Goal: Register for event/course: Sign up to attend an event or enroll in a course

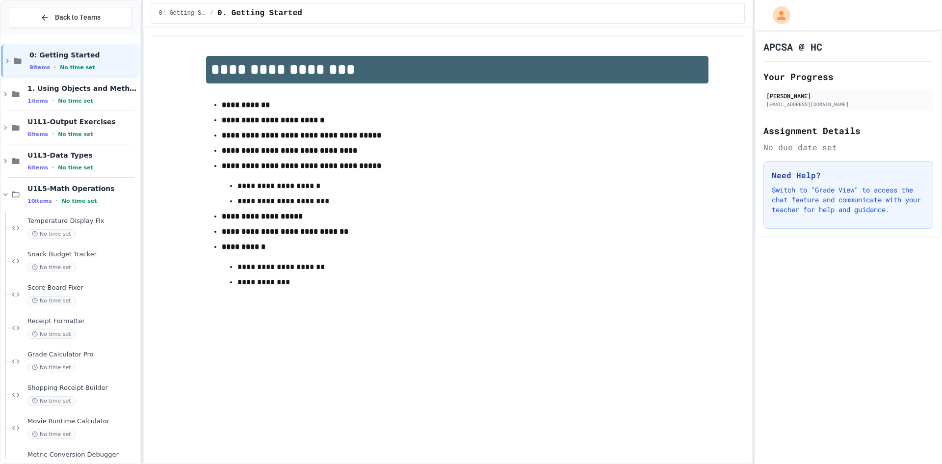
drag, startPoint x: 0, startPoint y: 28, endPoint x: 547, endPoint y: 394, distance: 658.1
click at [547, 394] on div "**********" at bounding box center [448, 244] width 610 height 437
click at [4, 193] on icon at bounding box center [5, 194] width 9 height 9
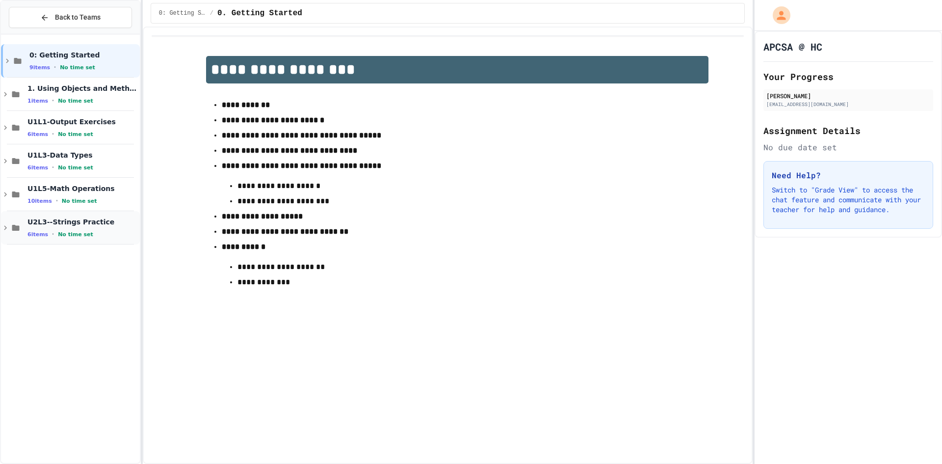
click at [17, 224] on icon at bounding box center [16, 227] width 12 height 9
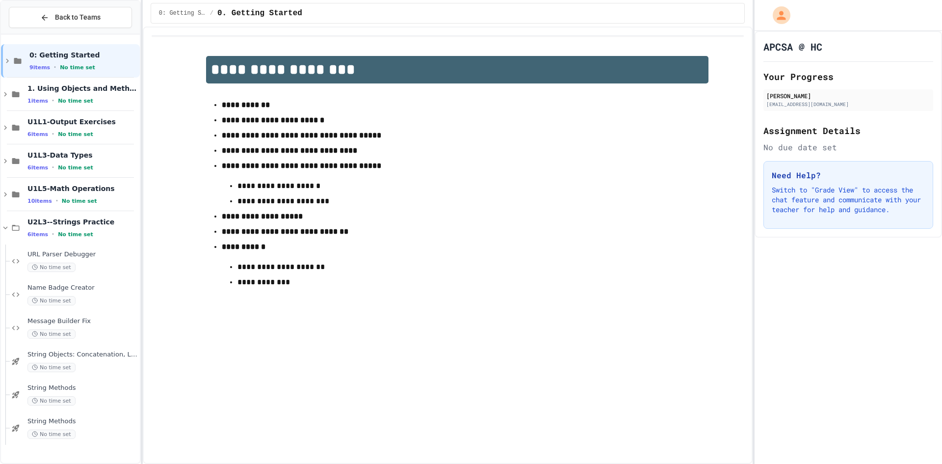
click at [46, 252] on span "URL Parser Debugger" at bounding box center [82, 254] width 110 height 8
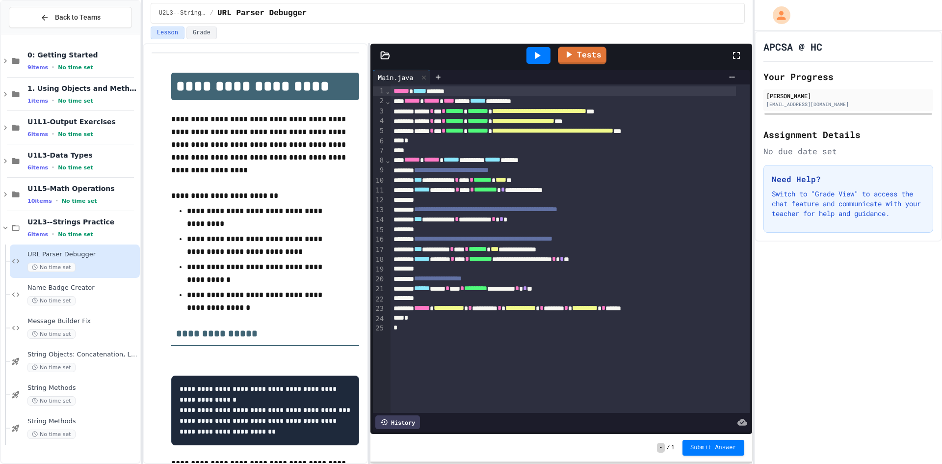
click at [293, 353] on p at bounding box center [265, 357] width 188 height 13
click at [540, 54] on icon at bounding box center [537, 56] width 12 height 12
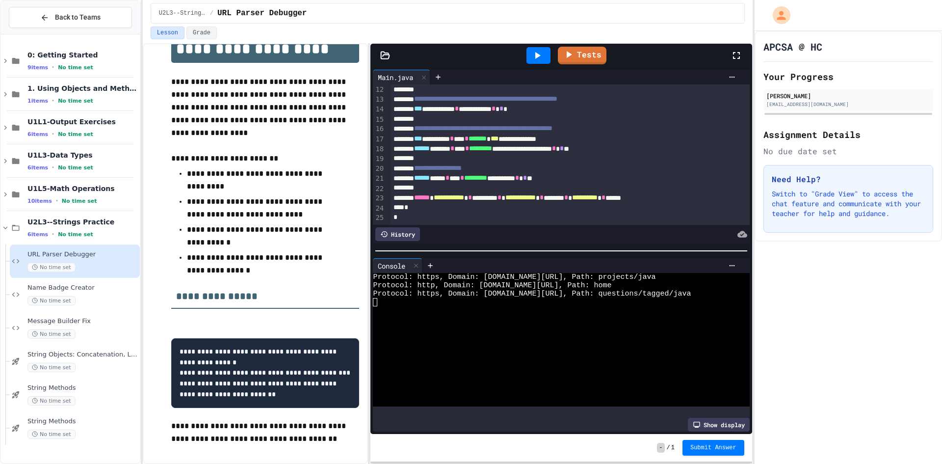
scroll to position [122, 0]
click at [412, 227] on div "History" at bounding box center [397, 234] width 45 height 14
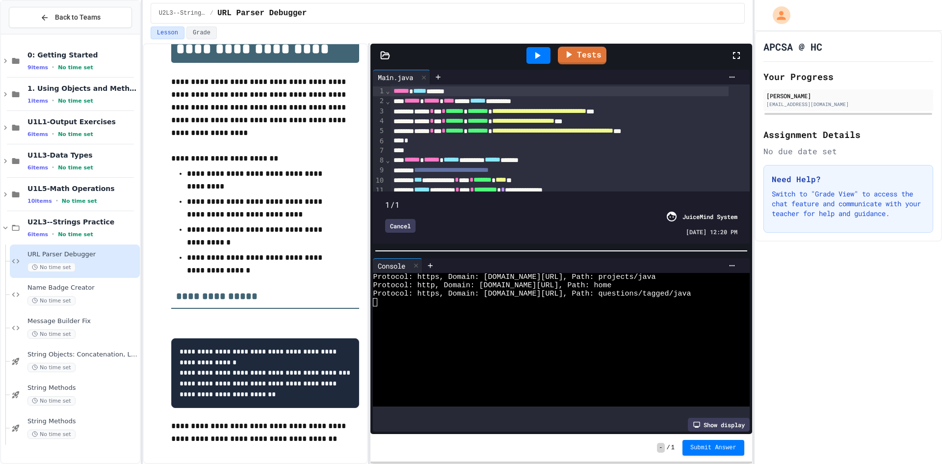
click at [412, 225] on div "Cancel" at bounding box center [400, 226] width 30 height 14
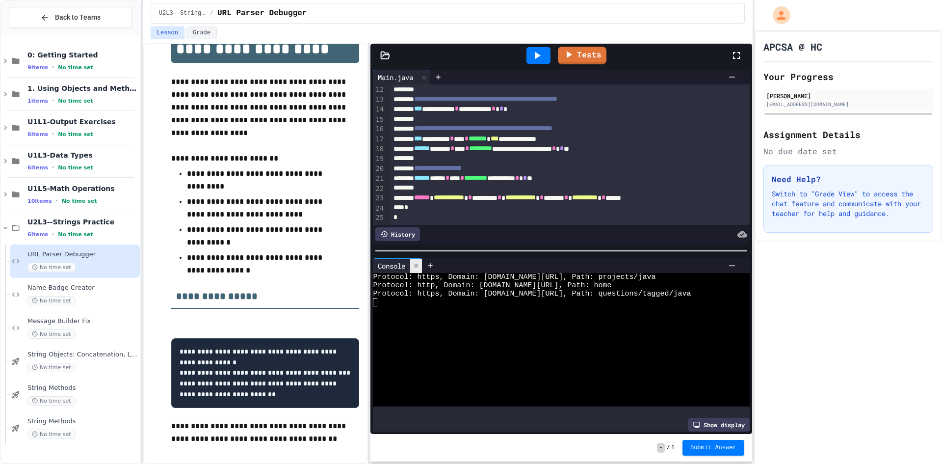
click at [417, 259] on div at bounding box center [416, 266] width 12 height 14
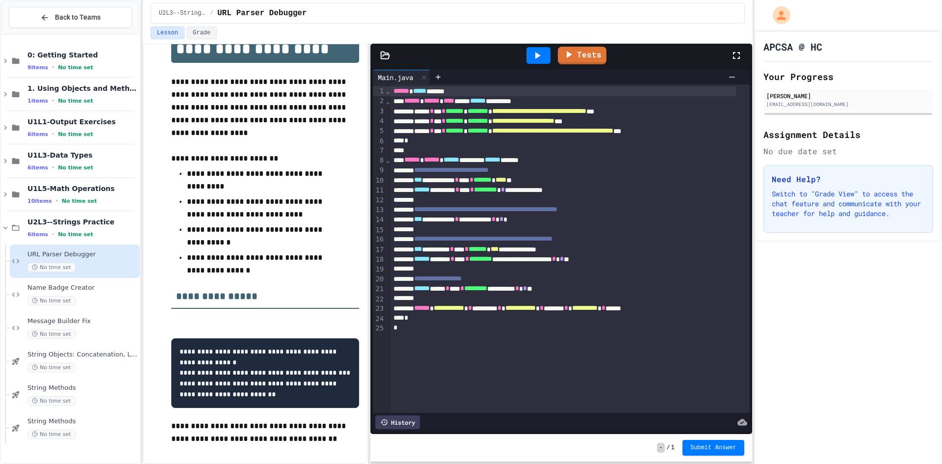
scroll to position [0, 0]
click at [522, 57] on div at bounding box center [539, 55] width 34 height 26
click at [533, 57] on icon at bounding box center [537, 56] width 12 height 12
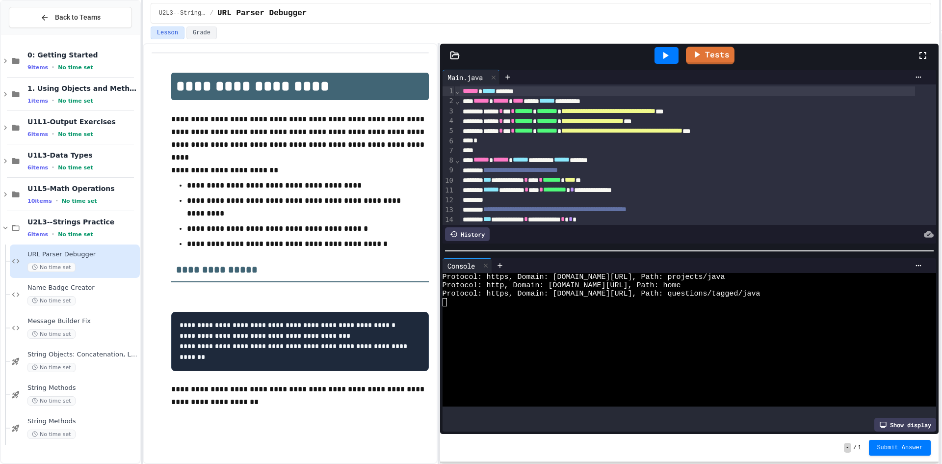
click at [942, 233] on div "**********" at bounding box center [471, 232] width 942 height 464
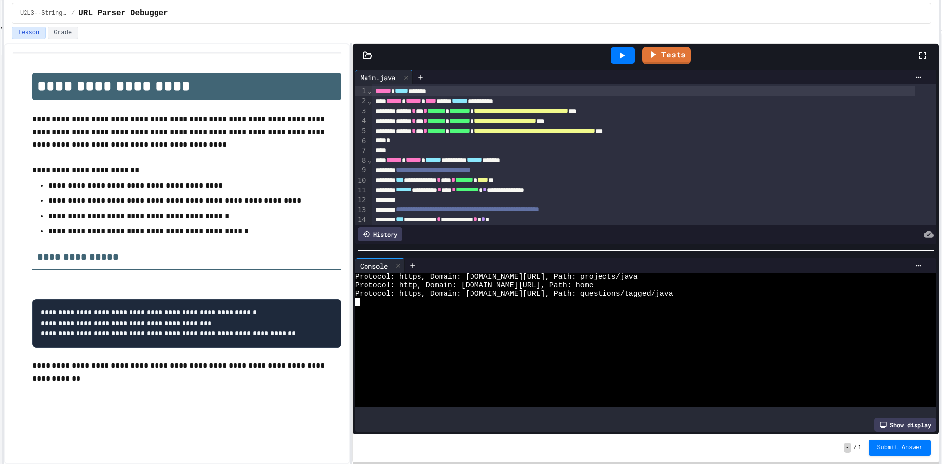
click at [478, 126] on div "**********" at bounding box center [643, 131] width 543 height 10
click at [530, 262] on div at bounding box center [673, 266] width 506 height 8
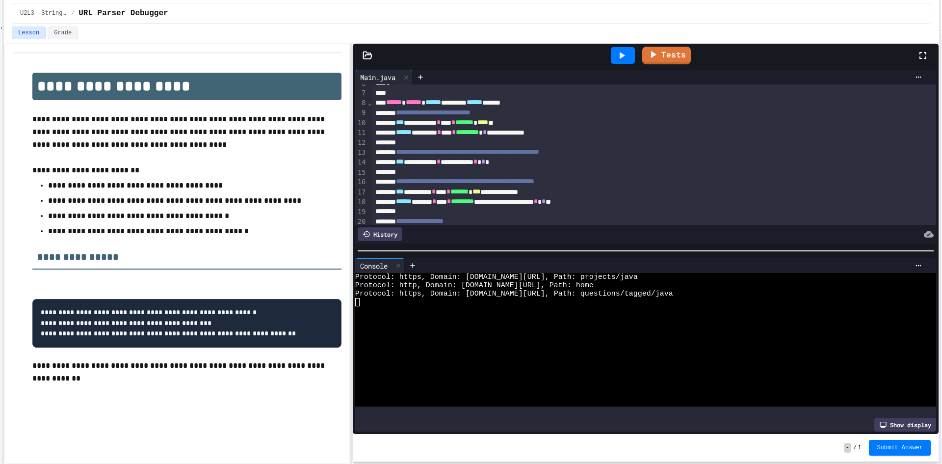
scroll to position [122, 0]
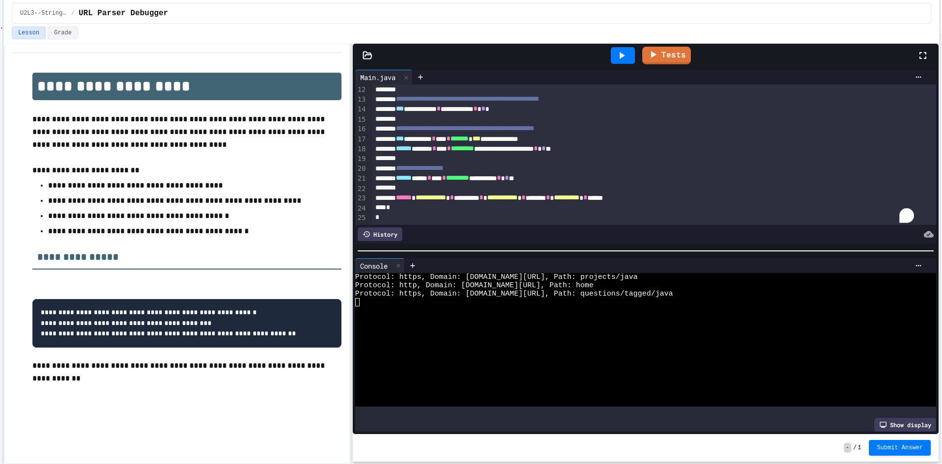
click at [509, 174] on span "*" at bounding box center [507, 177] width 4 height 7
click at [623, 49] on div at bounding box center [623, 55] width 24 height 17
click at [616, 144] on div "**********" at bounding box center [643, 149] width 543 height 10
click at [615, 54] on div at bounding box center [623, 55] width 24 height 17
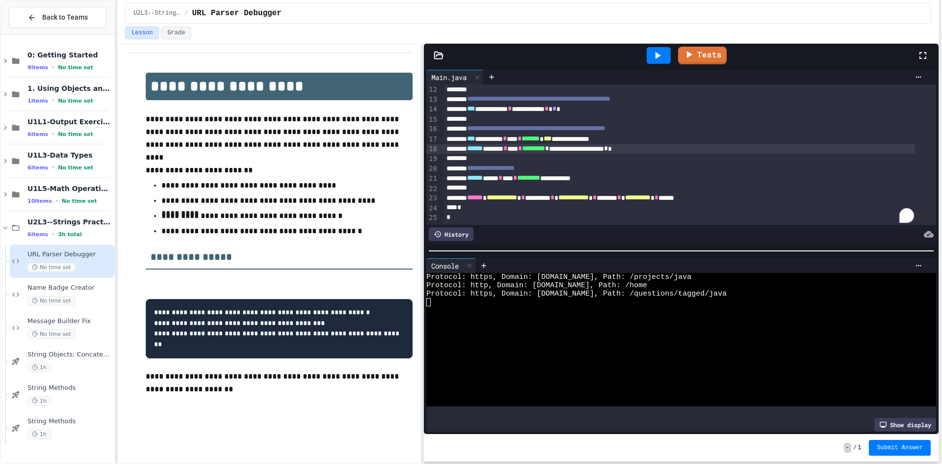
click at [114, 116] on div "**********" at bounding box center [471, 232] width 942 height 464
click at [88, 370] on div "1h" at bounding box center [69, 367] width 85 height 9
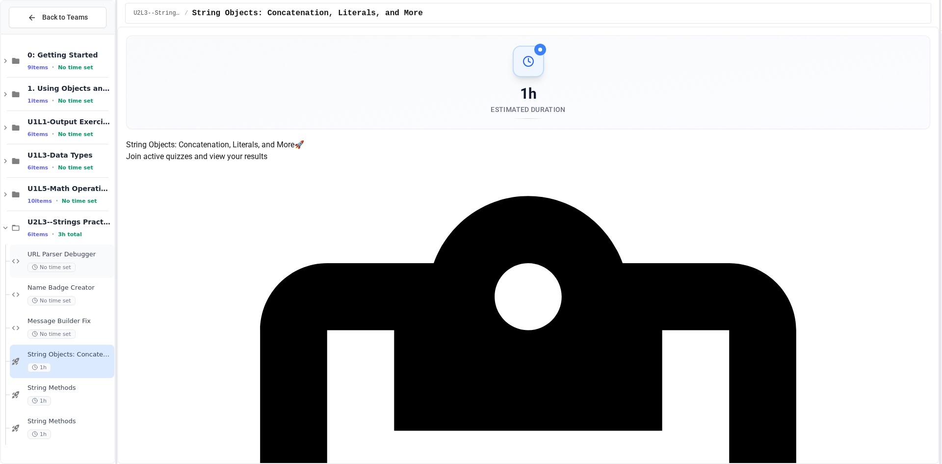
click at [64, 251] on span "URL Parser Debugger" at bounding box center [69, 254] width 85 height 8
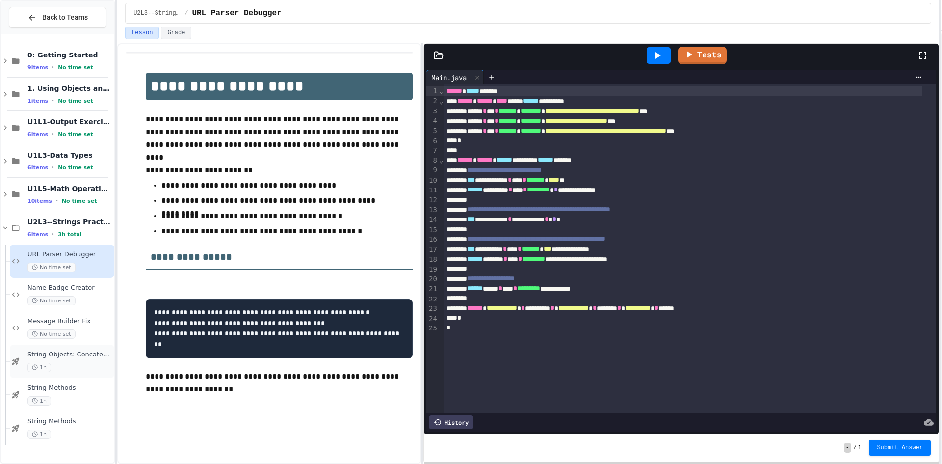
click at [78, 367] on div "1h" at bounding box center [69, 367] width 85 height 9
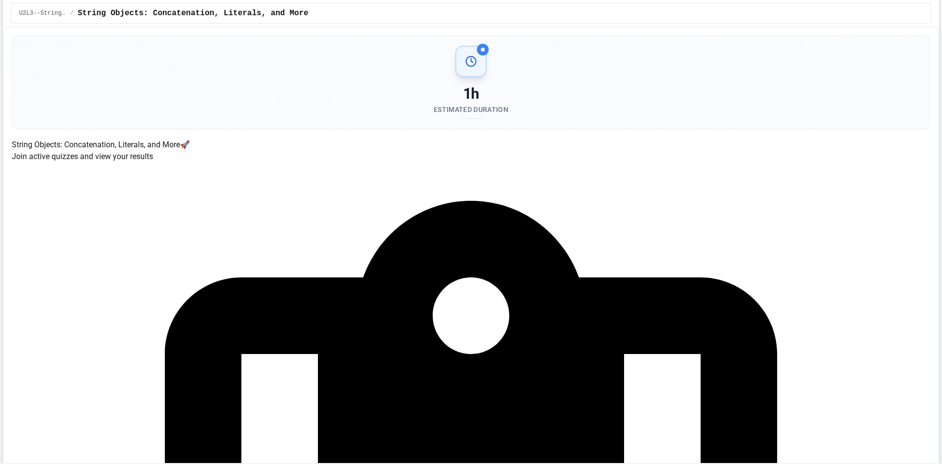
click at [0, 343] on div "Back to Teams 0: Getting Started 9 items • No time set 1. Using Objects and Met…" at bounding box center [471, 232] width 942 height 464
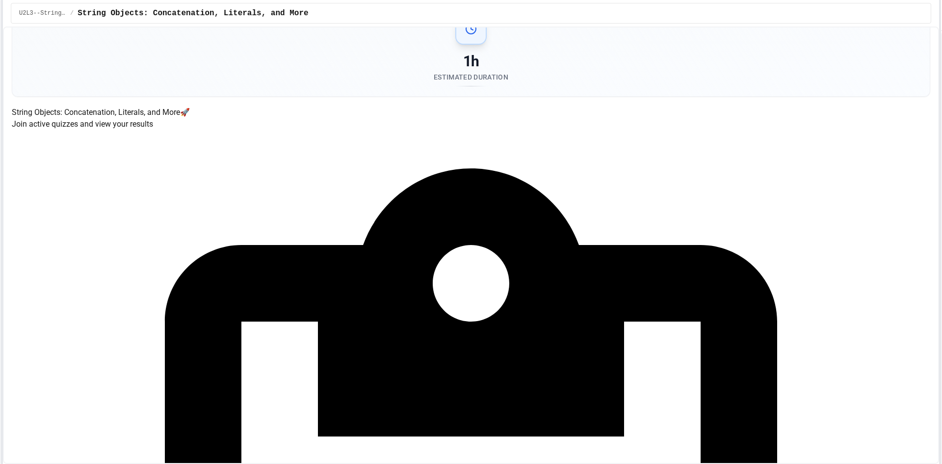
scroll to position [49, 0]
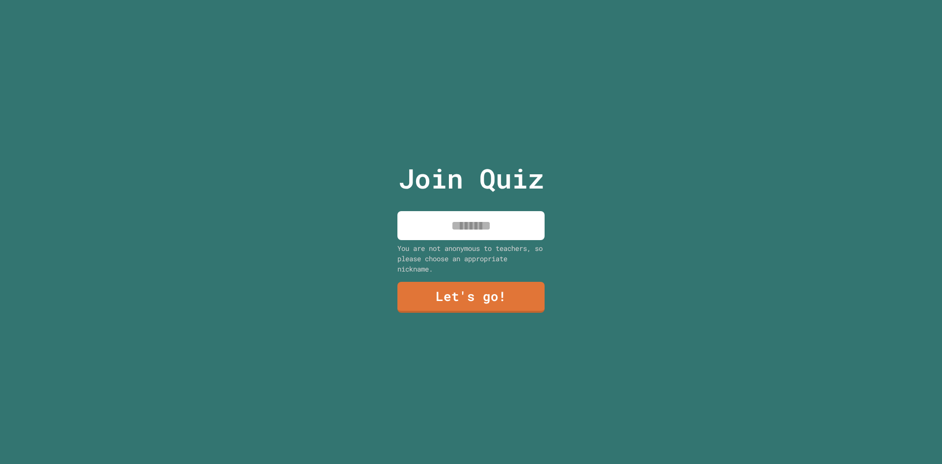
click at [376, 210] on div "Join Quiz You are not anonymous to teachers, so please choose an appropriate ni…" at bounding box center [471, 232] width 942 height 464
click at [406, 214] on input at bounding box center [470, 225] width 147 height 29
type input "*"
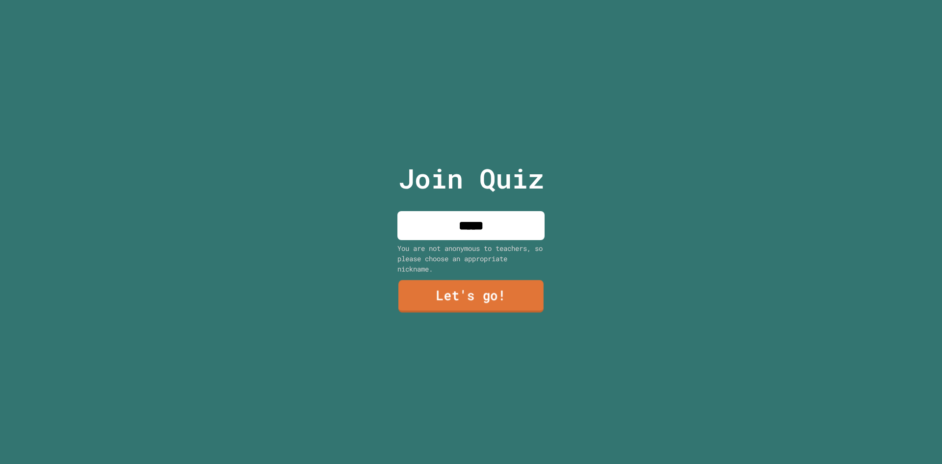
type input "*****"
click at [478, 297] on link "Let's go!" at bounding box center [470, 296] width 145 height 32
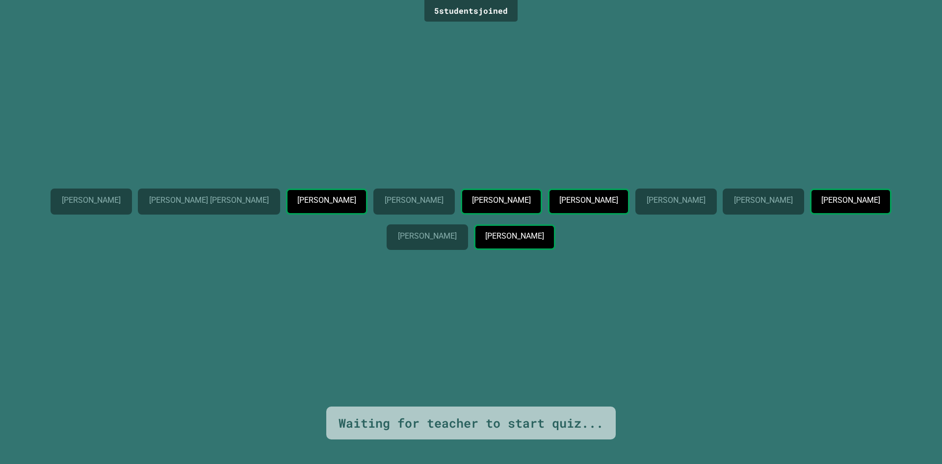
click at [333, 196] on p "[PERSON_NAME]" at bounding box center [326, 200] width 58 height 9
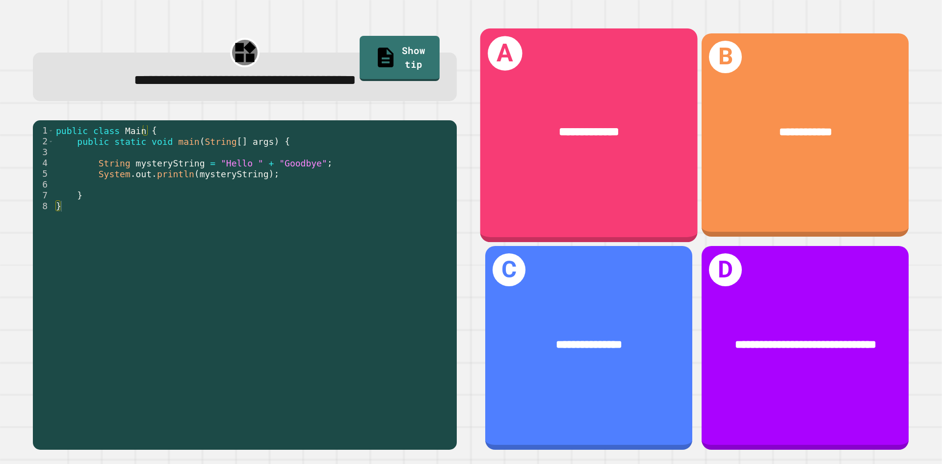
click at [617, 182] on div "**********" at bounding box center [588, 134] width 217 height 213
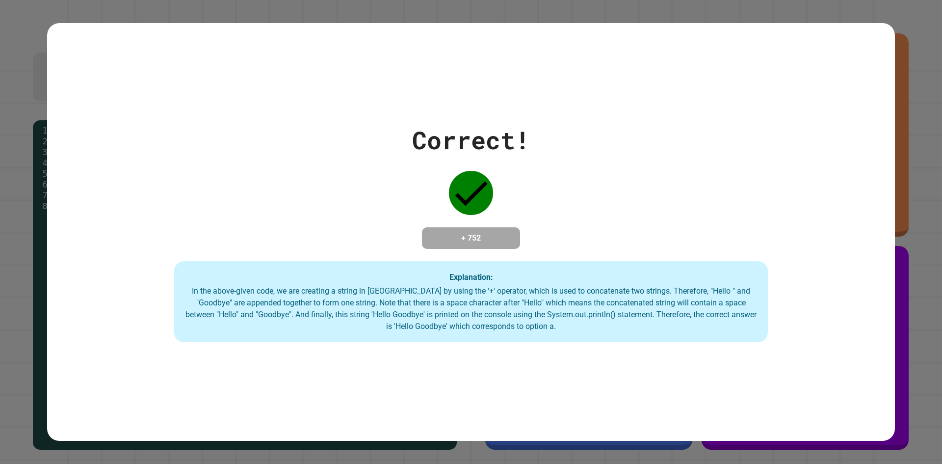
click at [566, 356] on div "Correct! + 752 Explanation: In the above-given code, we are creating a string i…" at bounding box center [471, 232] width 848 height 418
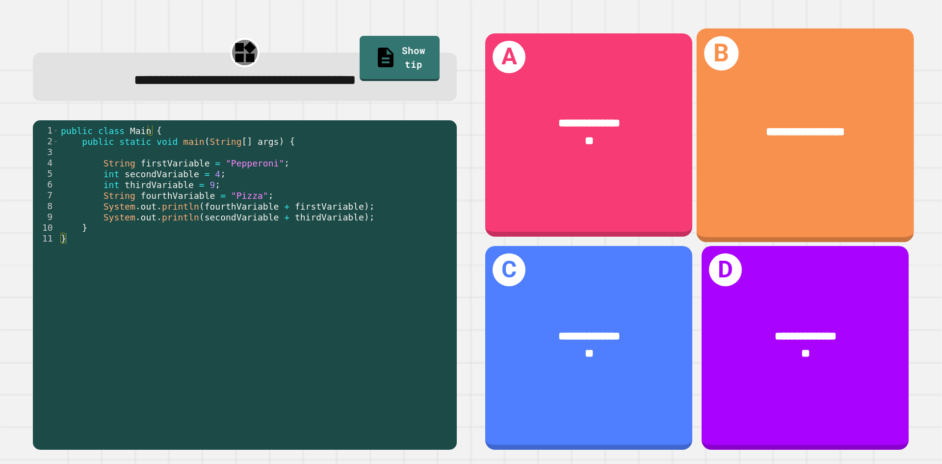
click at [767, 188] on div "**********" at bounding box center [805, 134] width 217 height 213
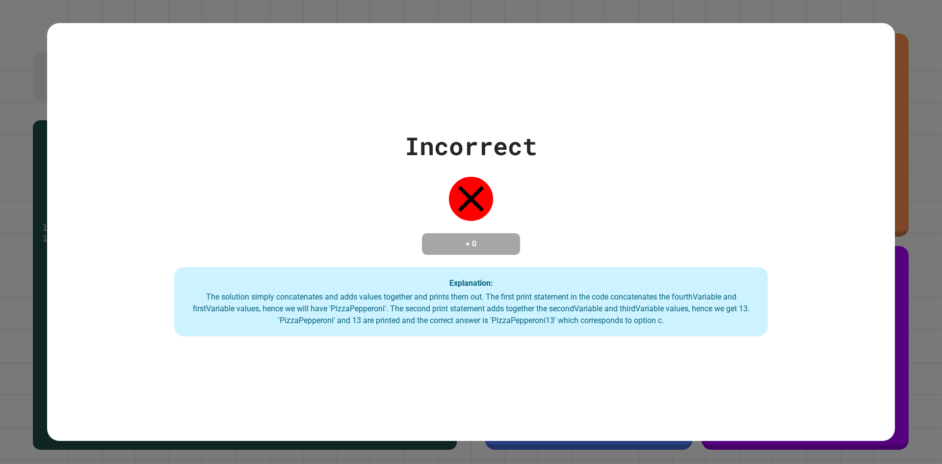
click at [831, 196] on div "Incorrect + 0 Explanation: The solution simply concatenates and adds values tog…" at bounding box center [471, 232] width 848 height 209
click at [886, 213] on div "Incorrect + 0 Explanation: The solution simply concatenates and adds values tog…" at bounding box center [471, 232] width 848 height 209
click at [893, 229] on div "Incorrect + 0 Explanation: The solution simply concatenates and adds values tog…" at bounding box center [471, 232] width 942 height 464
click at [925, 26] on div "Incorrect + 0 Explanation: The solution simply concatenates and adds values tog…" at bounding box center [471, 232] width 942 height 464
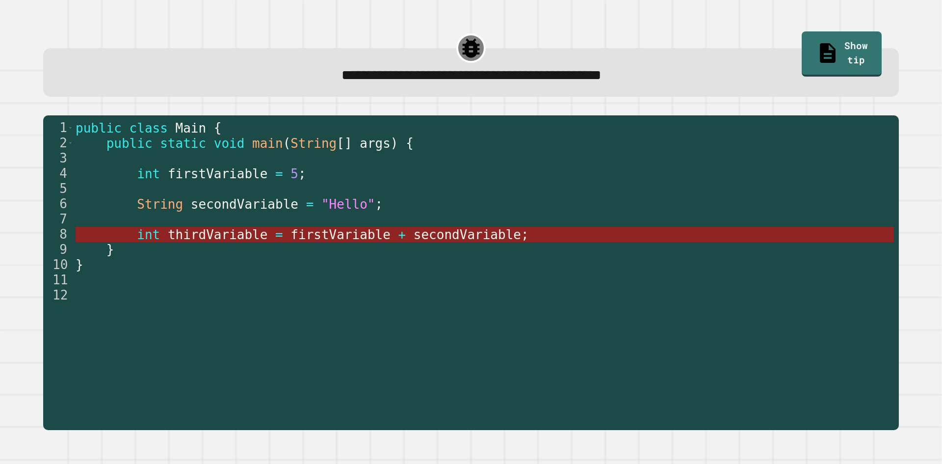
click at [314, 239] on span "firstVariable" at bounding box center [340, 234] width 100 height 15
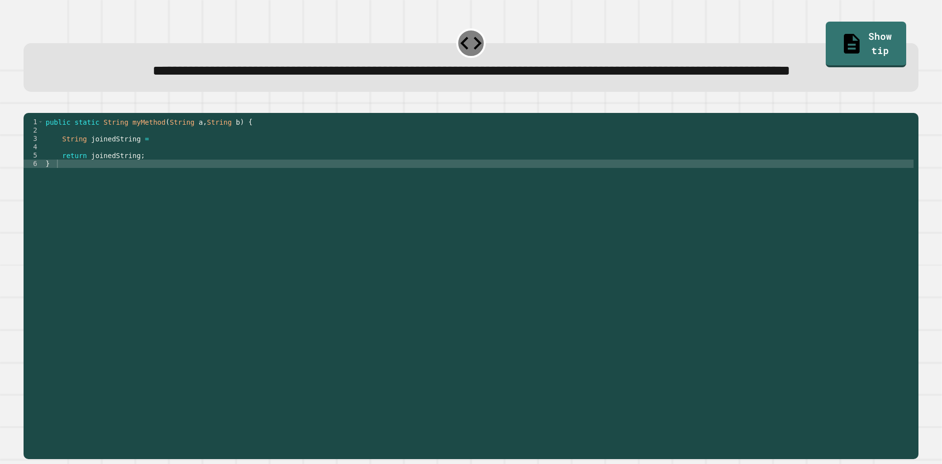
click at [136, 207] on div "public static String myMethod ( String a , String b ) { String joinedString = r…" at bounding box center [479, 264] width 870 height 292
click at [136, 195] on div "public static String myMethod ( String a , String b ) { String joinedString = r…" at bounding box center [479, 264] width 870 height 292
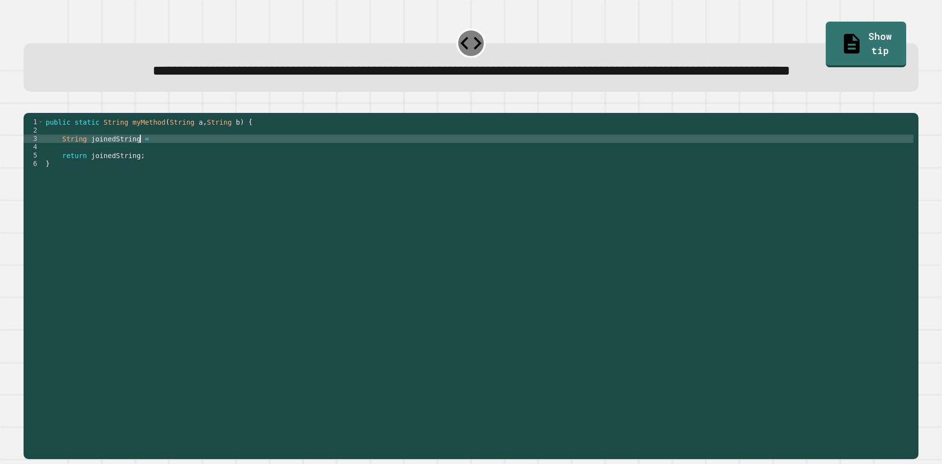
click at [140, 180] on div "public static String myMethod ( String a , String b ) { String joinedString = r…" at bounding box center [479, 264] width 870 height 292
click at [152, 180] on div "public static String myMethod ( String a , String b ) { String joinedString = r…" at bounding box center [479, 264] width 870 height 292
type textarea "**********"
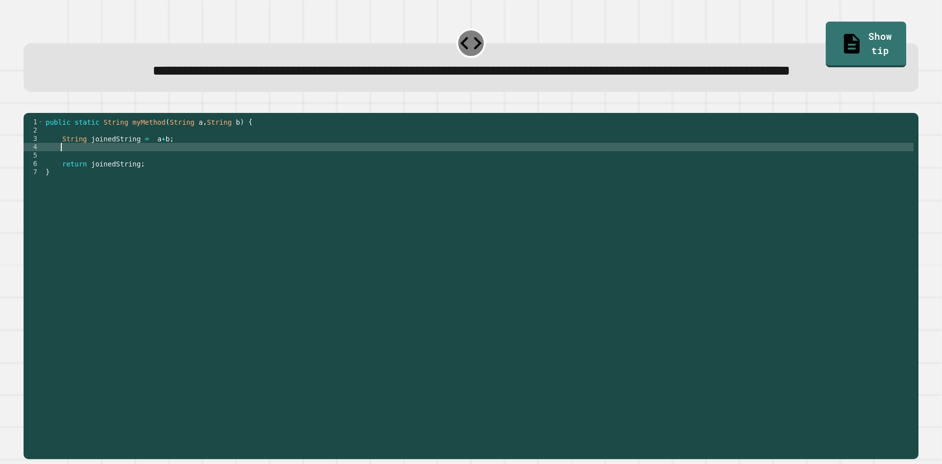
scroll to position [0, 0]
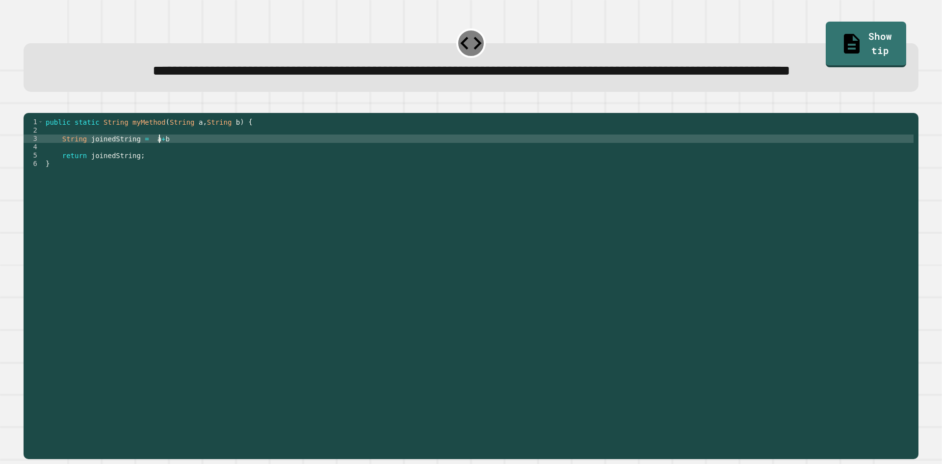
type textarea "**********"
click at [28, 105] on button "button" at bounding box center [28, 105] width 0 height 0
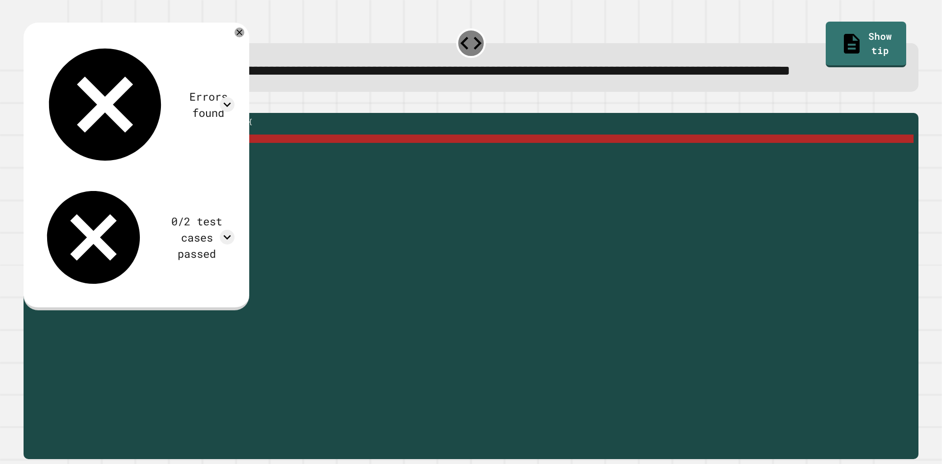
click at [166, 172] on div "public static String myMethod ( String a , String b ) { String joinedString = a…" at bounding box center [479, 264] width 870 height 292
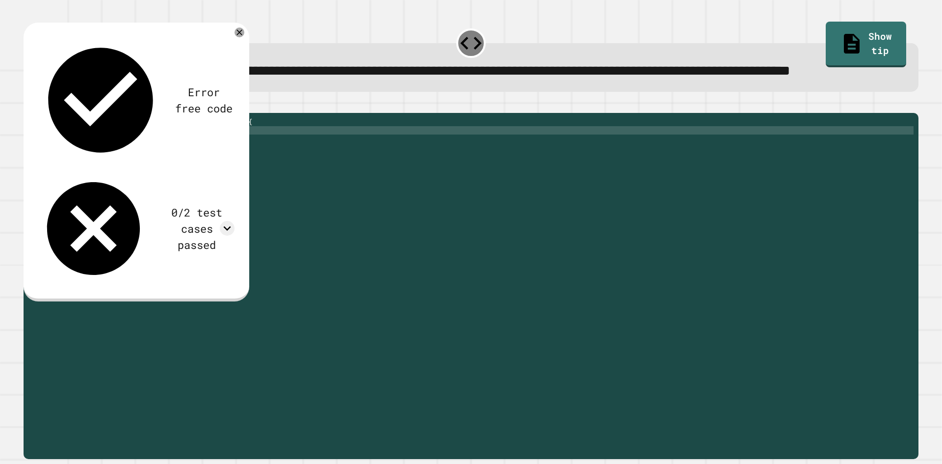
click at [166, 178] on div "public static String myMethod ( String a , String b ) { ; String joinedString =…" at bounding box center [479, 264] width 870 height 292
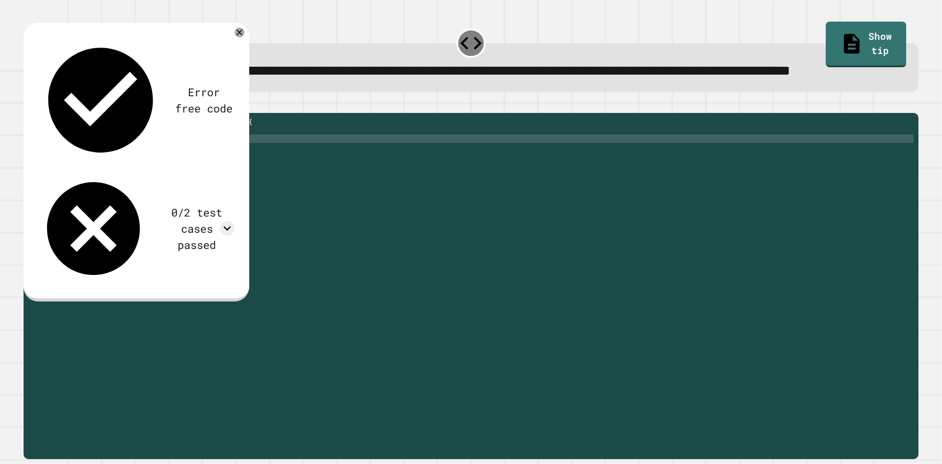
click at [69, 164] on div "public static String myMethod ( String a , String b ) { ; String joinedString =…" at bounding box center [479, 264] width 870 height 292
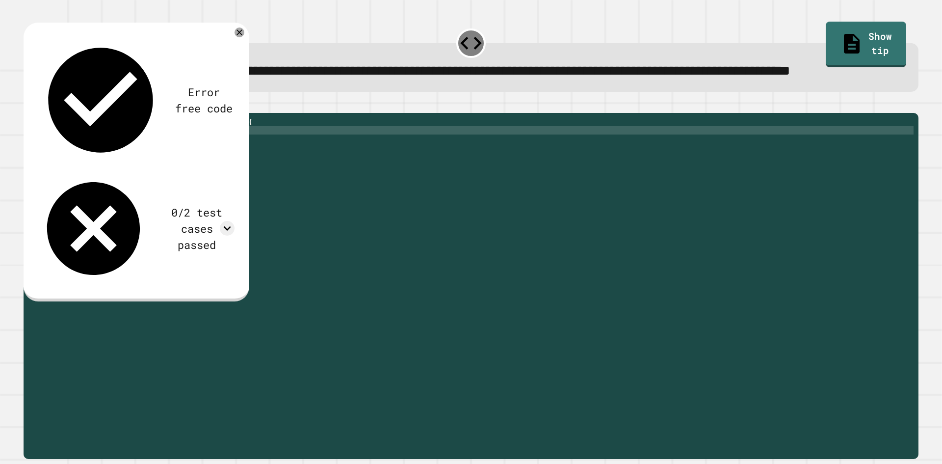
type textarea "*"
click at [66, 171] on div "public static String myMethod ( String a , String b ) { ; String joinedString =…" at bounding box center [479, 264] width 870 height 292
click at [28, 105] on icon "button" at bounding box center [28, 105] width 0 height 0
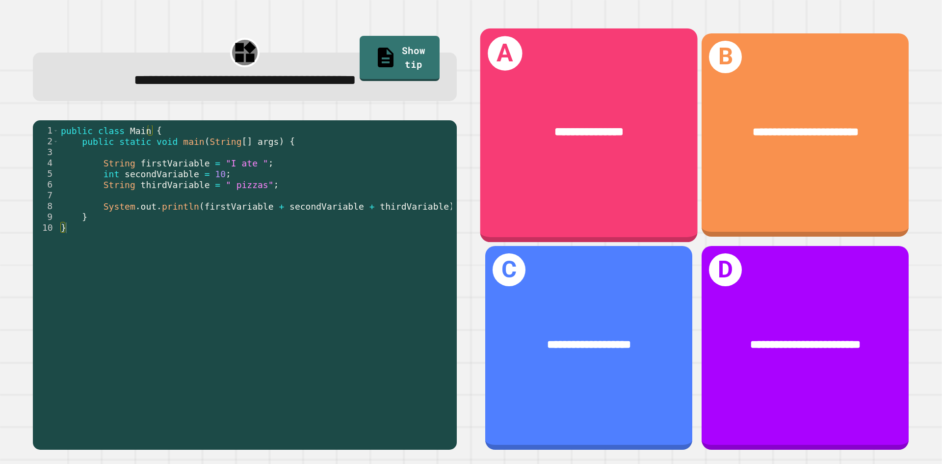
click at [609, 163] on div "**********" at bounding box center [588, 134] width 217 height 213
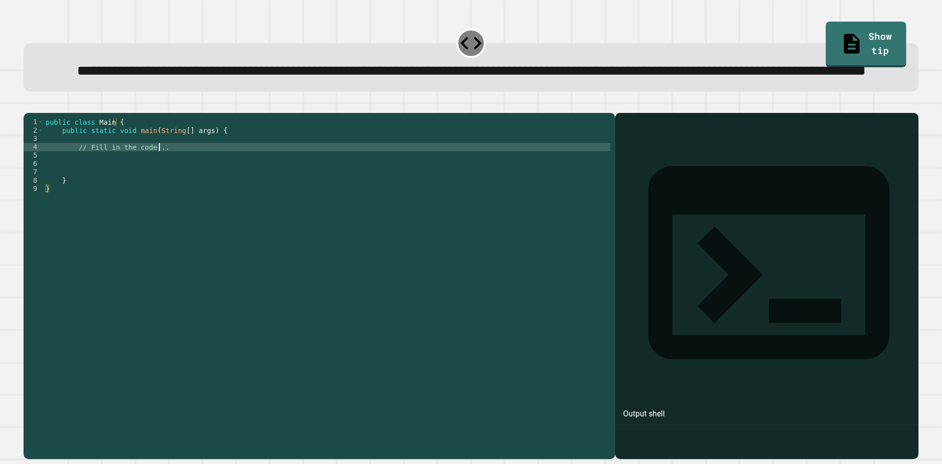
click at [190, 187] on div "public class Main { public static void main ( String [ ] args ) { // Fill in th…" at bounding box center [327, 264] width 567 height 292
type textarea "*"
click at [234, 182] on div "public class Main { public static void main ( String [ ] args ) { System . out …" at bounding box center [327, 264] width 567 height 292
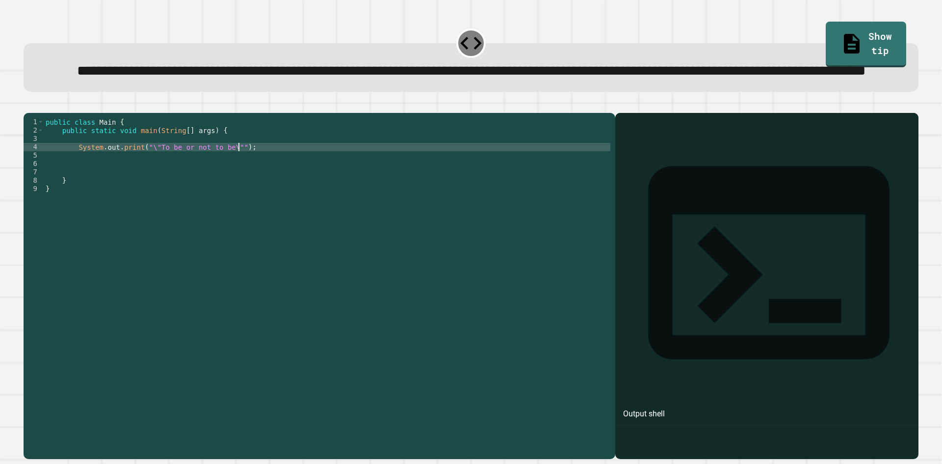
type textarea "**********"
click at [28, 105] on button "button" at bounding box center [28, 105] width 0 height 0
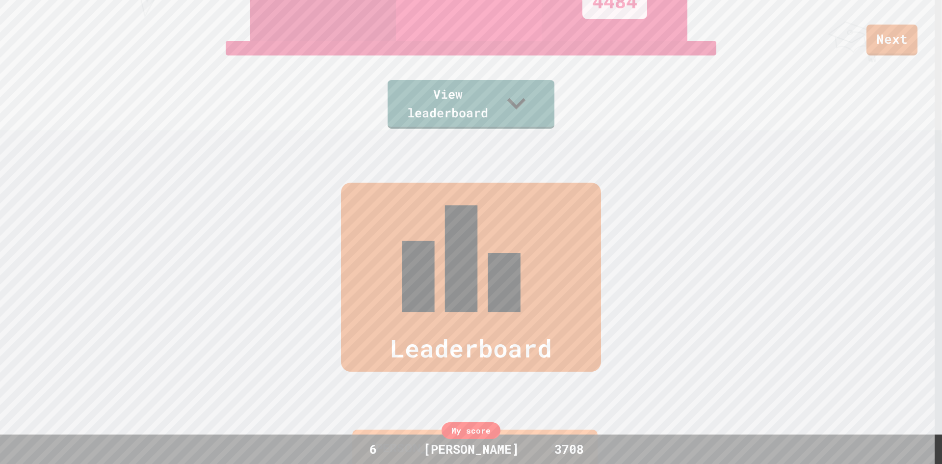
scroll to position [369, 0]
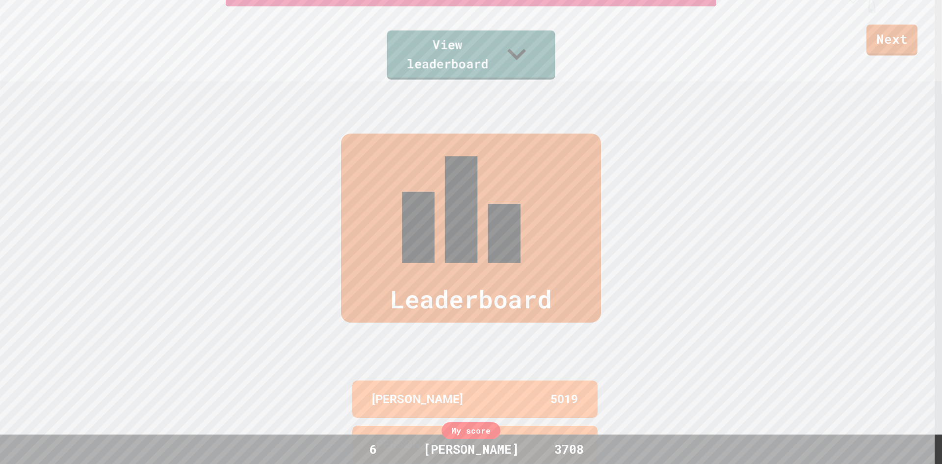
click at [505, 47] on link "View leaderboard" at bounding box center [471, 54] width 168 height 49
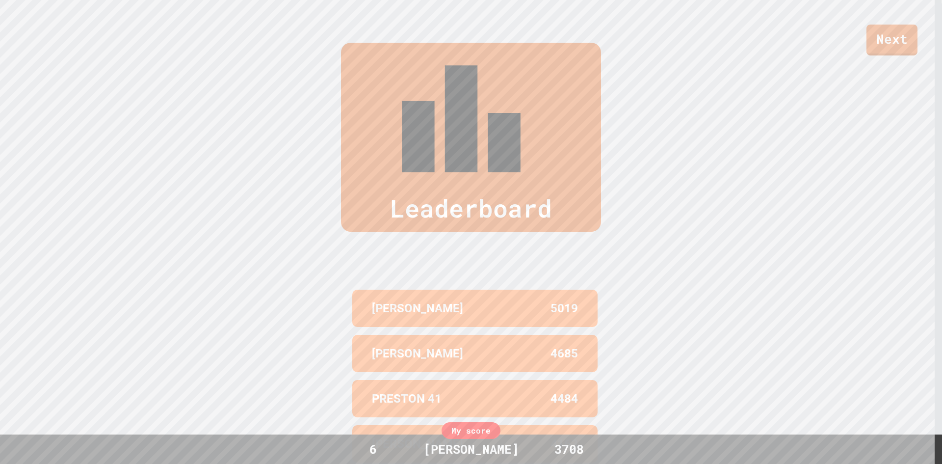
scroll to position [468, 0]
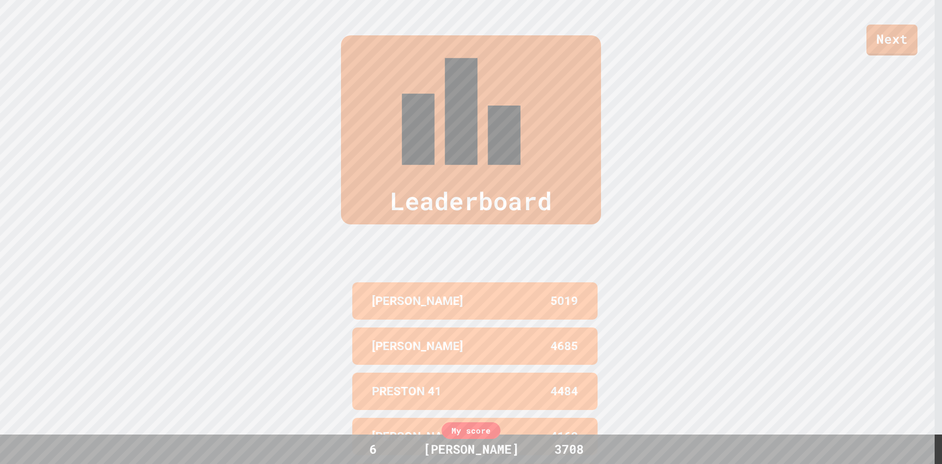
click at [397, 53] on div "Next" at bounding box center [471, 27] width 942 height 55
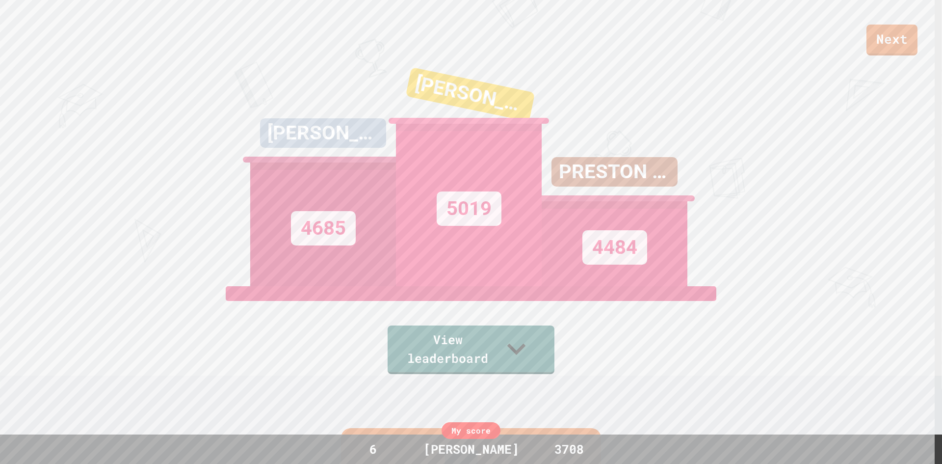
scroll to position [0, 0]
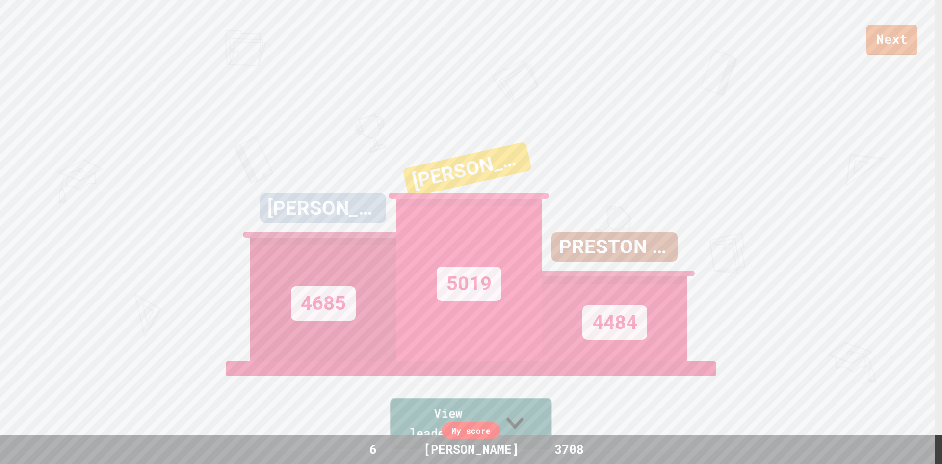
click at [525, 415] on link "View leaderboard" at bounding box center [470, 423] width 161 height 51
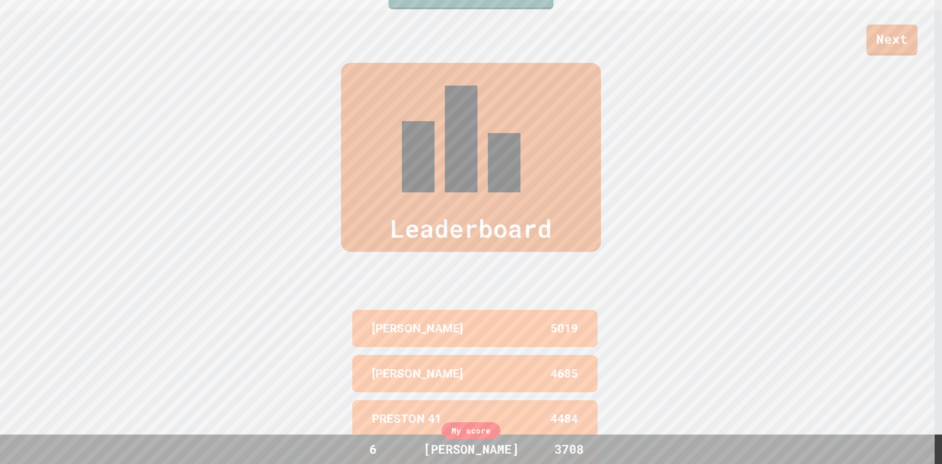
scroll to position [460, 0]
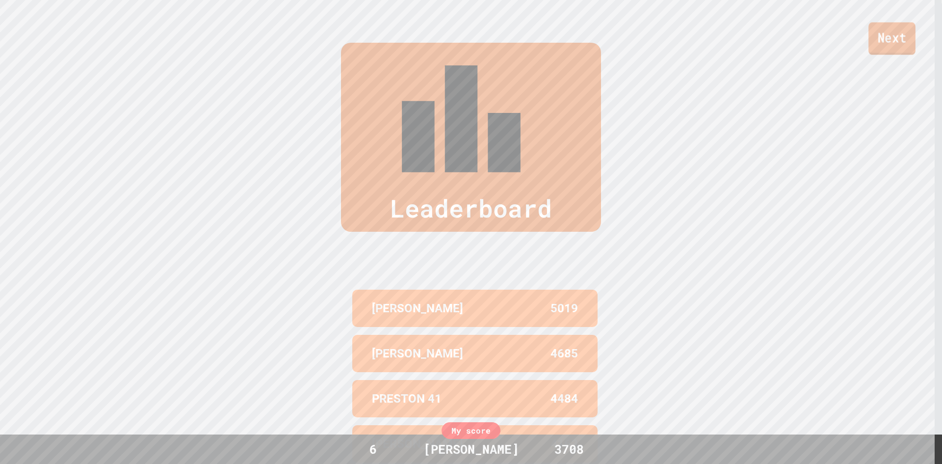
click at [911, 49] on link "Next" at bounding box center [891, 39] width 47 height 32
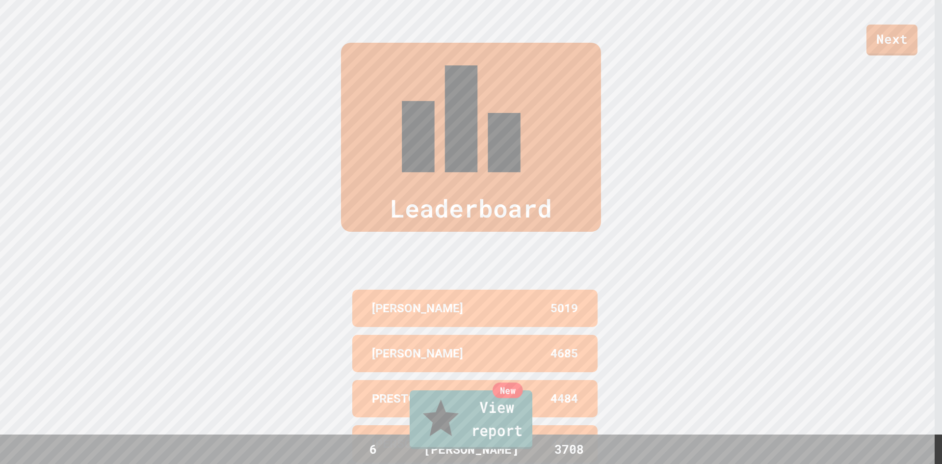
click at [468, 433] on link "New View report" at bounding box center [471, 419] width 123 height 59
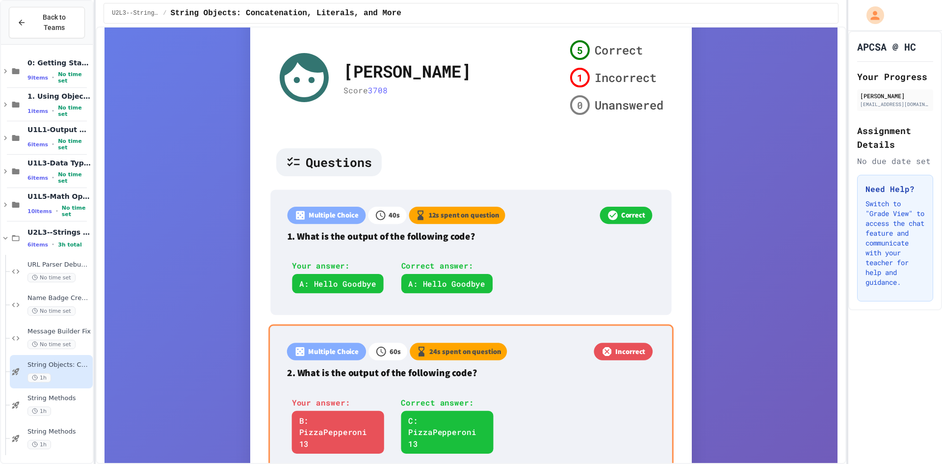
scroll to position [245, 0]
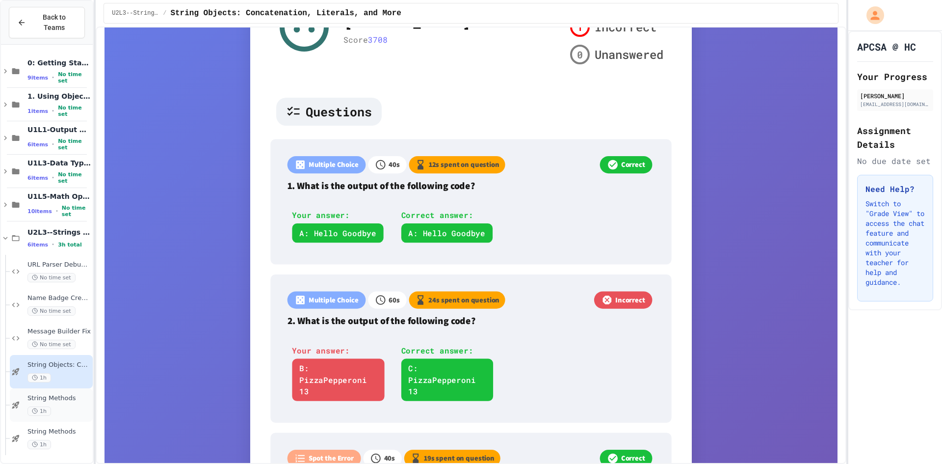
click at [61, 394] on span "String Methods" at bounding box center [58, 398] width 63 height 8
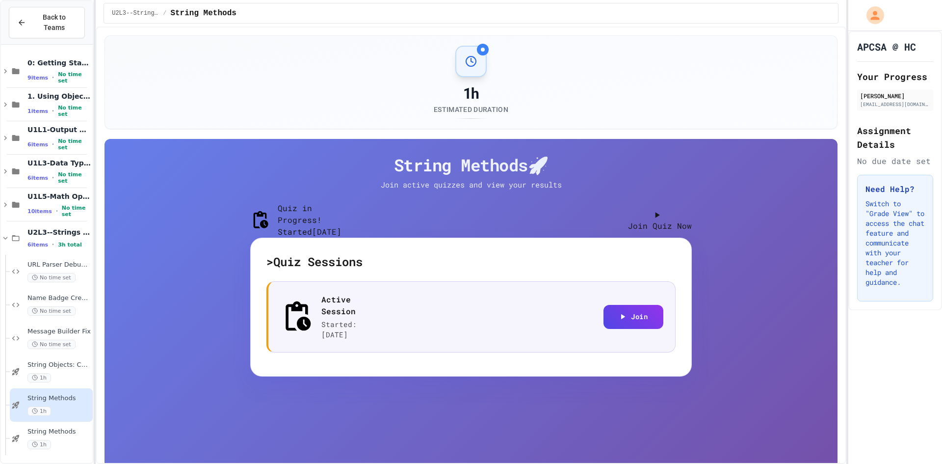
click at [630, 227] on button "Join Quiz Now" at bounding box center [660, 220] width 64 height 24
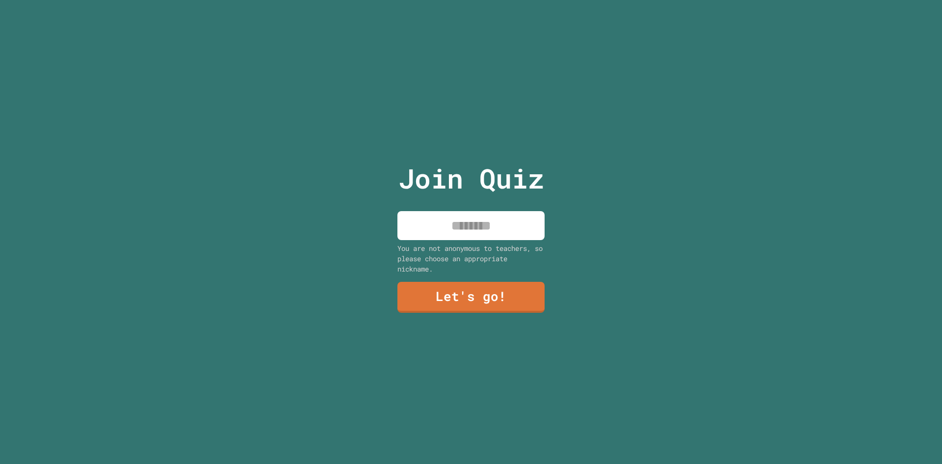
click at [462, 228] on input at bounding box center [470, 225] width 147 height 29
type input "*"
type input "*****"
click at [463, 297] on link "Let's go!" at bounding box center [471, 296] width 143 height 32
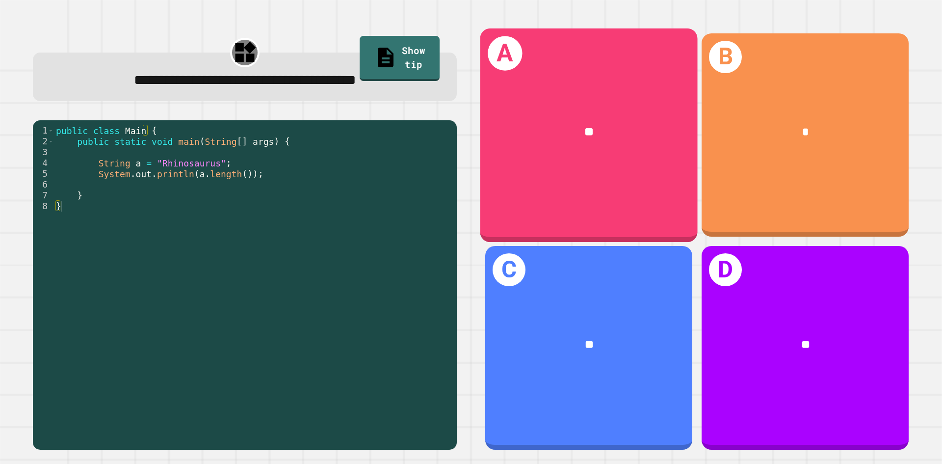
click at [555, 71] on div "A **" at bounding box center [588, 134] width 217 height 213
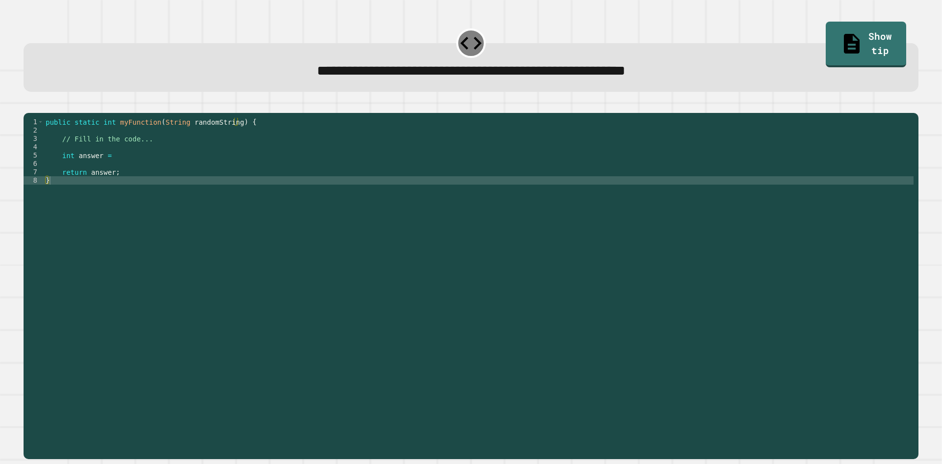
click at [174, 184] on div "public static int myFunction ( String randomString ) { // Fill in the code... i…" at bounding box center [479, 276] width 870 height 317
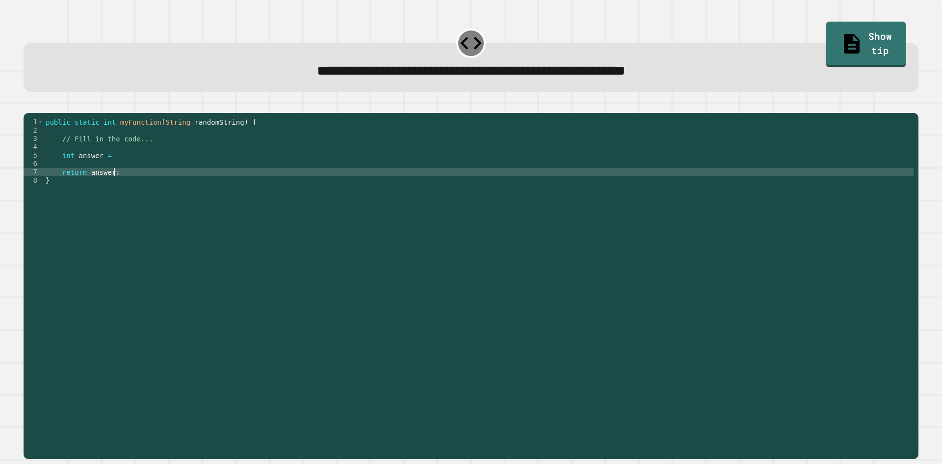
click at [175, 171] on div "public static int myFunction ( String randomString ) { // Fill in the code... i…" at bounding box center [479, 276] width 870 height 317
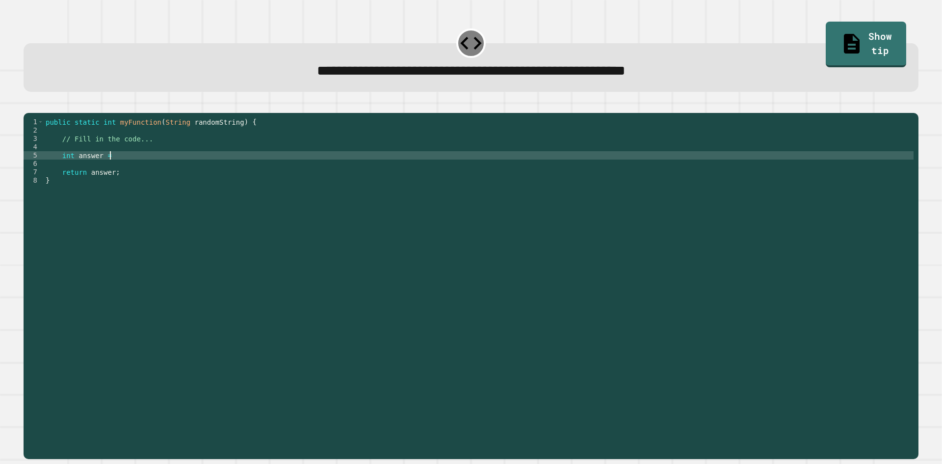
click at [180, 159] on div "public static int myFunction ( String randomString ) { // Fill in the code... i…" at bounding box center [479, 276] width 870 height 317
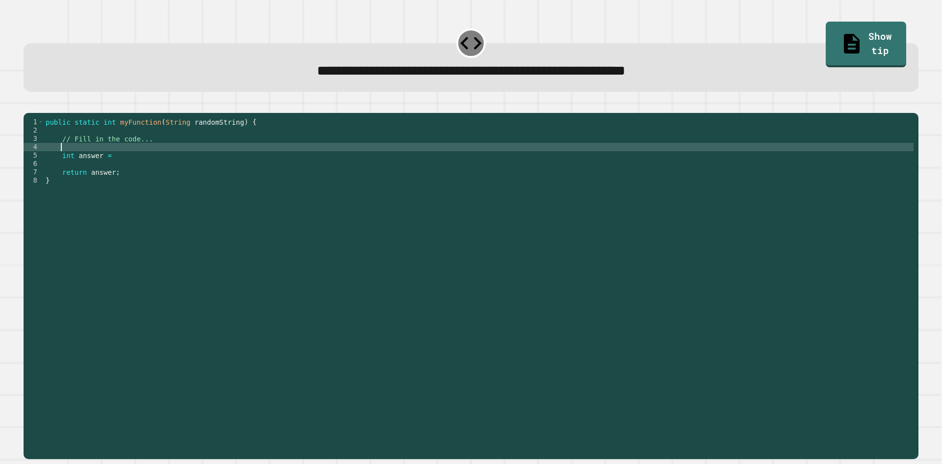
click at [180, 154] on div "public static int myFunction ( String randomString ) { // Fill in the code... i…" at bounding box center [479, 276] width 870 height 317
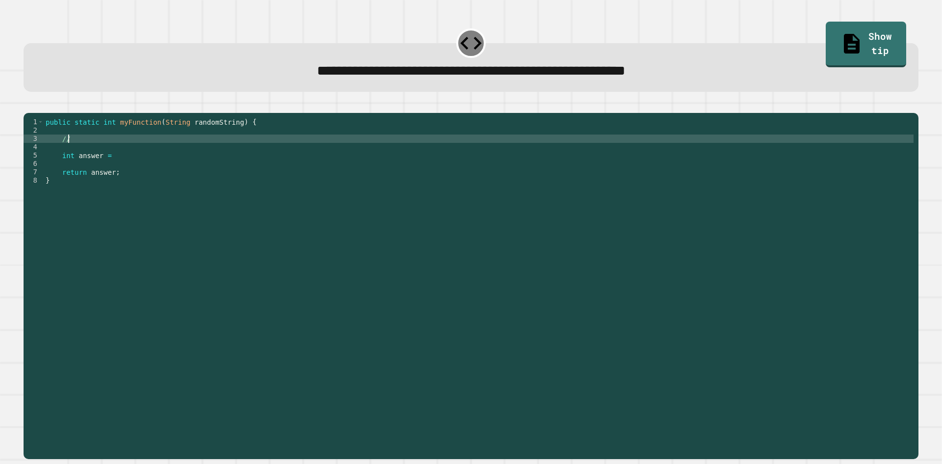
type textarea "*"
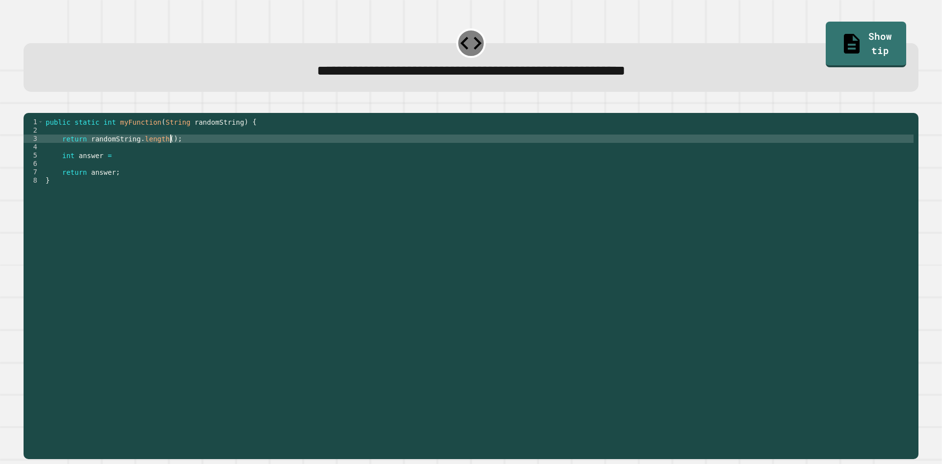
click at [85, 152] on div "public static int myFunction ( String randomString ) { return randomString . le…" at bounding box center [479, 276] width 870 height 317
click at [120, 175] on div "public static int myFunction ( String randomString ) { return randomString . le…" at bounding box center [479, 276] width 870 height 317
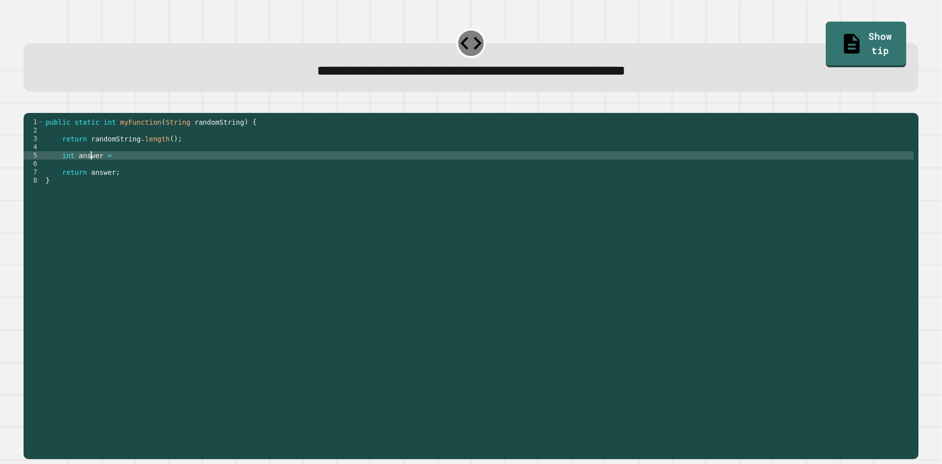
click at [93, 169] on div "public static int myFunction ( String randomString ) { return randomString . le…" at bounding box center [479, 276] width 870 height 317
click at [99, 171] on div "public static int myFunction ( String randomString ) { return randomString . le…" at bounding box center [479, 276] width 870 height 317
click at [119, 171] on div "public static int myFunction ( String randomString ) { return randomString . le…" at bounding box center [479, 276] width 870 height 317
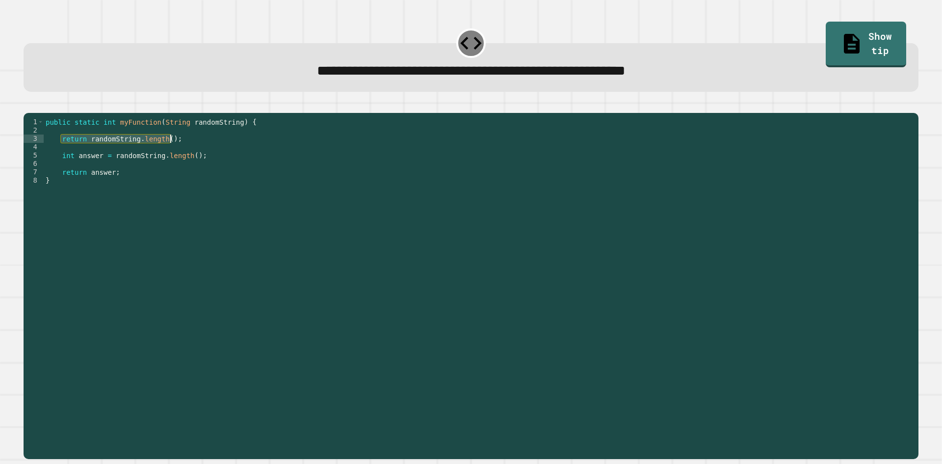
drag, startPoint x: 60, startPoint y: 153, endPoint x: 174, endPoint y: 151, distance: 113.9
click at [174, 151] on div "public static int myFunction ( String randomString ) { return randomString . le…" at bounding box center [479, 276] width 870 height 317
type textarea "**********"
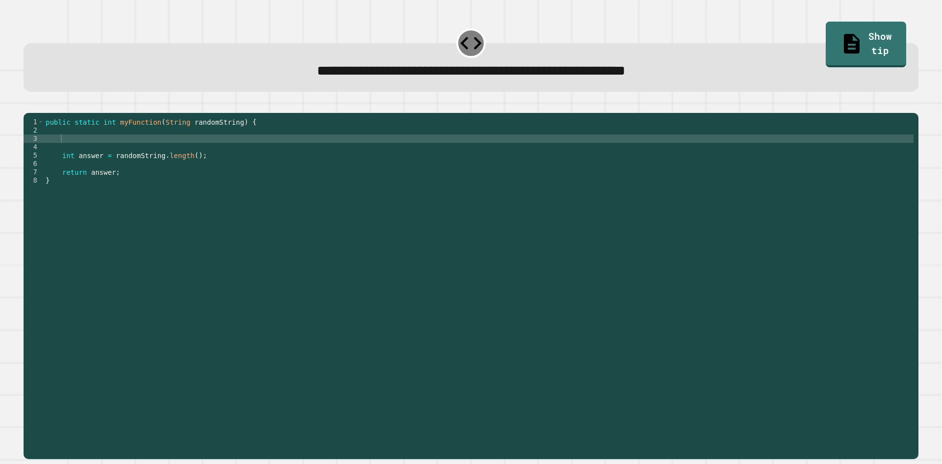
click at [31, 105] on div at bounding box center [471, 107] width 895 height 12
click at [28, 105] on button "button" at bounding box center [28, 105] width 0 height 0
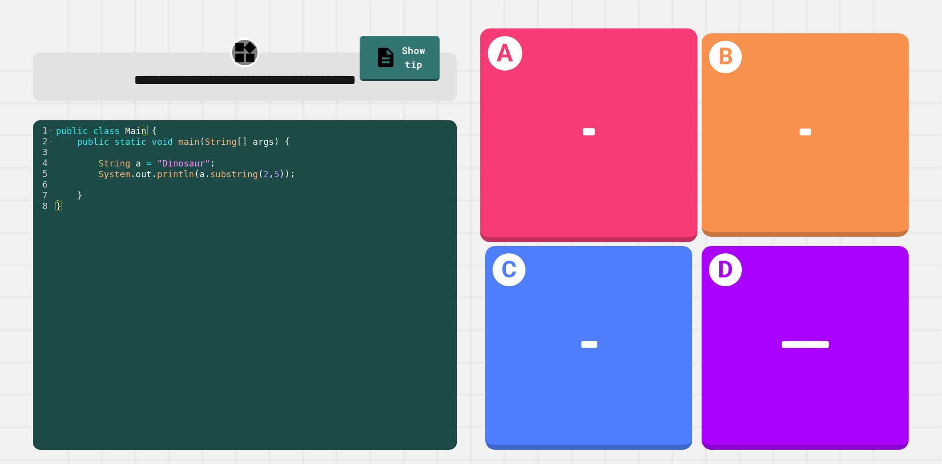
click at [533, 183] on div "A ***" at bounding box center [588, 134] width 217 height 213
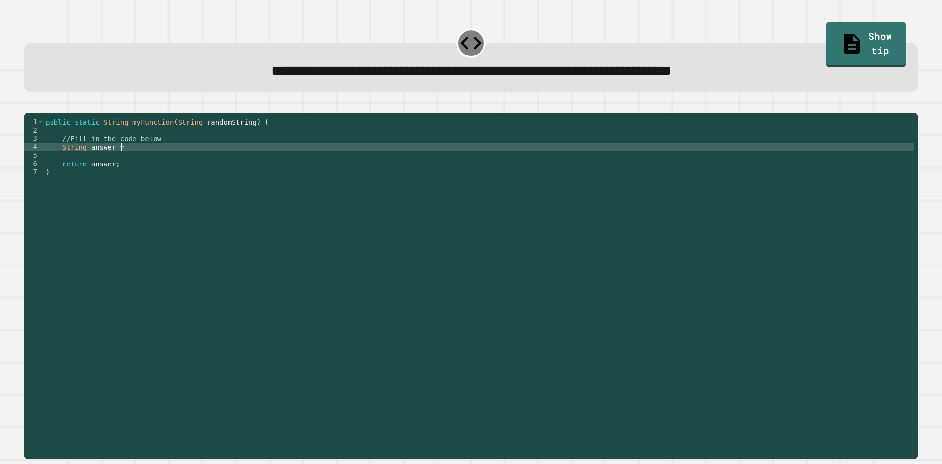
click at [150, 163] on div "public static String myFunction ( String randomString ) { //Fill in the code be…" at bounding box center [479, 276] width 870 height 317
type textarea "**********"
click at [33, 113] on div at bounding box center [471, 107] width 895 height 12
click at [37, 112] on icon "button" at bounding box center [34, 110] width 5 height 7
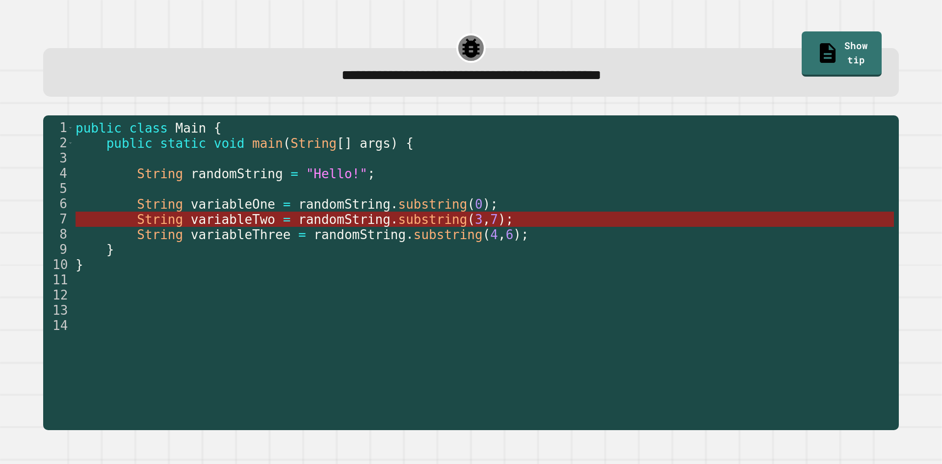
click at [398, 218] on span "substring" at bounding box center [432, 219] width 69 height 15
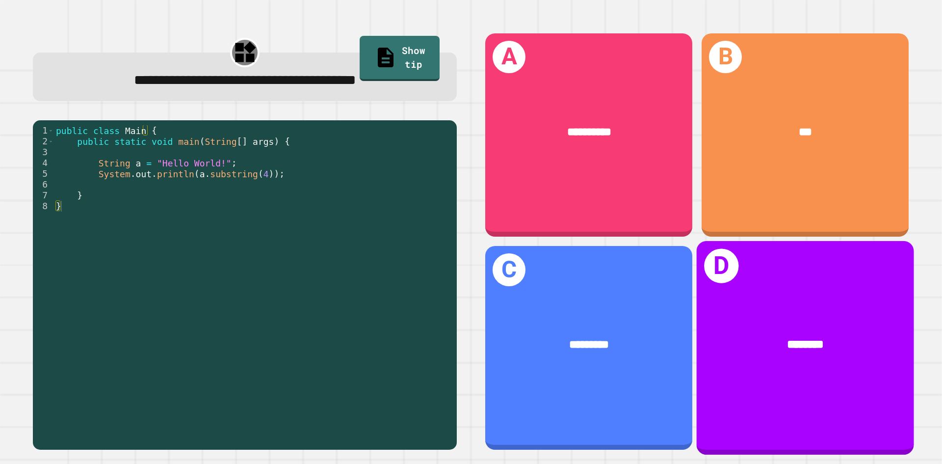
click at [734, 355] on div "********" at bounding box center [805, 345] width 217 height 66
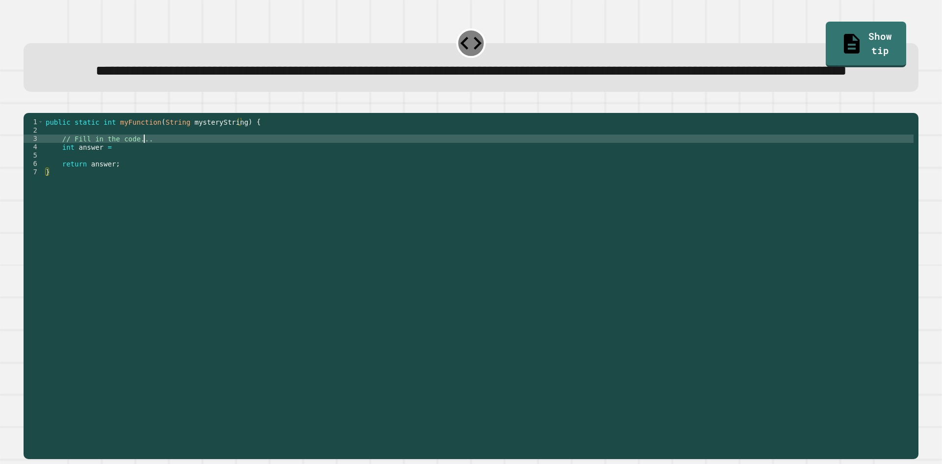
click at [155, 176] on div "public static int myFunction ( String mysteryString ) { // Fill in the code... …" at bounding box center [479, 264] width 870 height 292
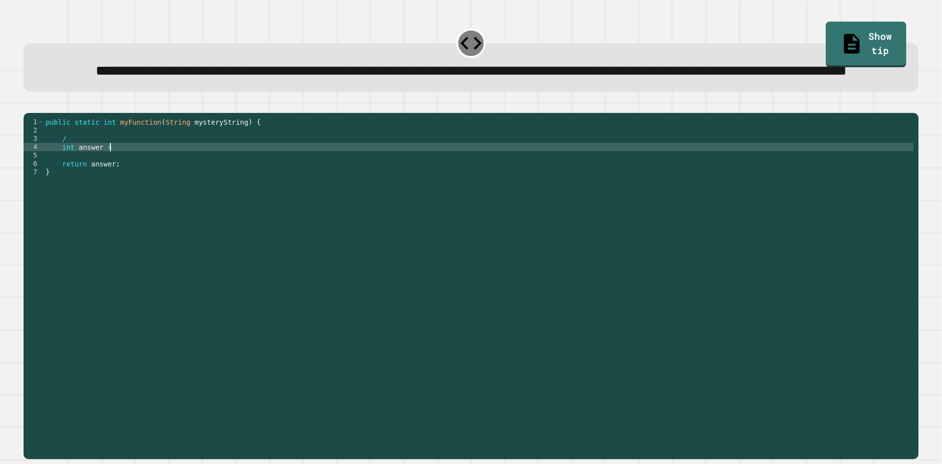
click at [155, 187] on div "public static int myFunction ( String mysteryString ) { / int answer = return a…" at bounding box center [479, 264] width 870 height 292
click at [191, 184] on div "public static int myFunction ( String mysteryString ) { / int answer = mysteryS…" at bounding box center [479, 264] width 870 height 292
click at [28, 105] on button "button" at bounding box center [28, 105] width 0 height 0
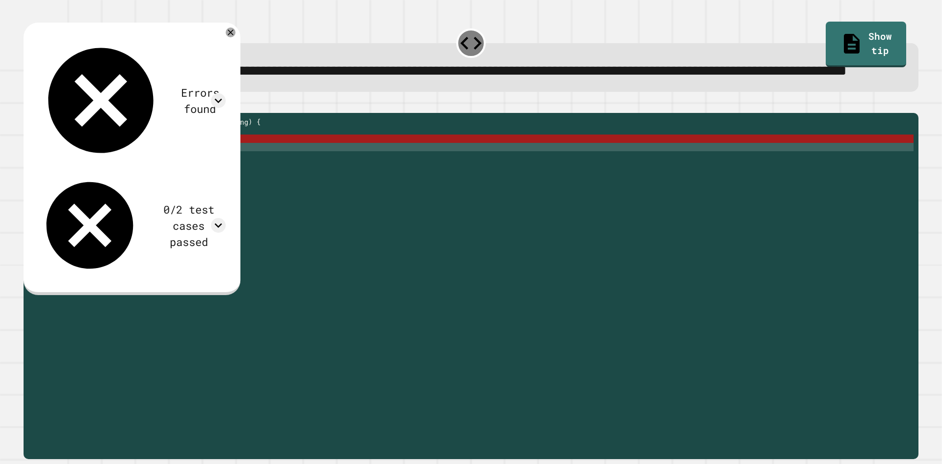
click at [196, 185] on div "public static int myFunction ( String mysteryString ) { / int answer = mysteryS…" at bounding box center [479, 264] width 870 height 292
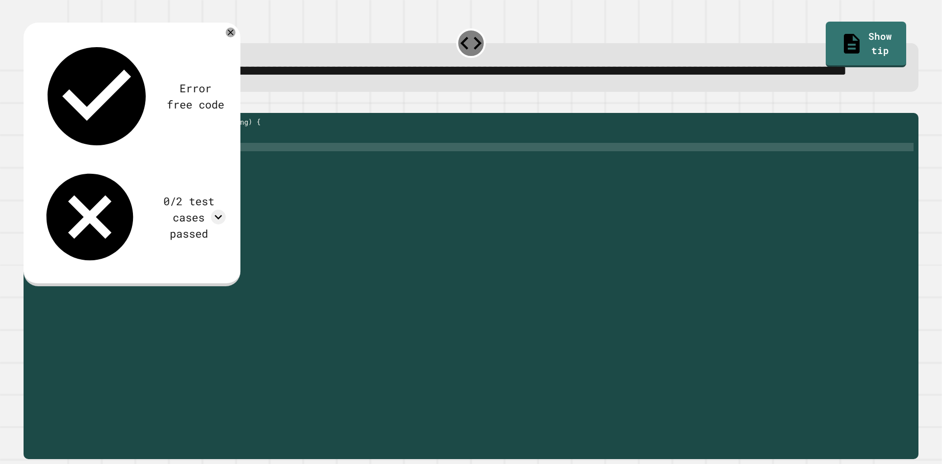
click at [200, 184] on div "public static int myFunction ( String mysteryString ) { / int answer = mysteryS…" at bounding box center [479, 264] width 870 height 292
click at [28, 105] on icon "button" at bounding box center [28, 105] width 0 height 0
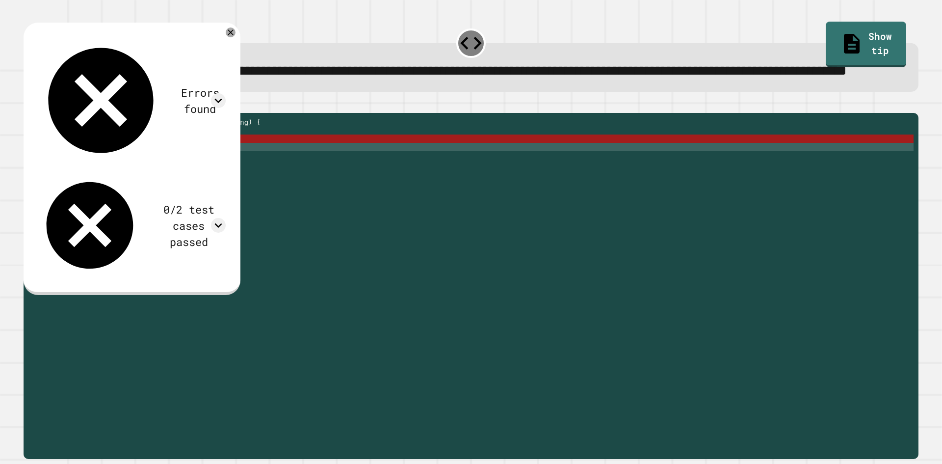
click at [196, 188] on div "public static int myFunction ( String mysteryString ) { / int answer = mysteryS…" at bounding box center [479, 264] width 870 height 292
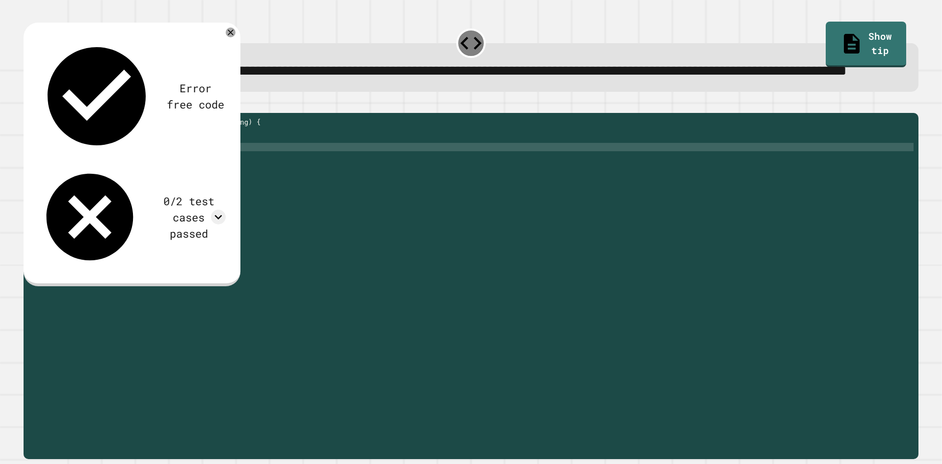
click at [86, 174] on div "public static int myFunction ( String mysteryString ) { / int answer = mysteryS…" at bounding box center [479, 264] width 870 height 292
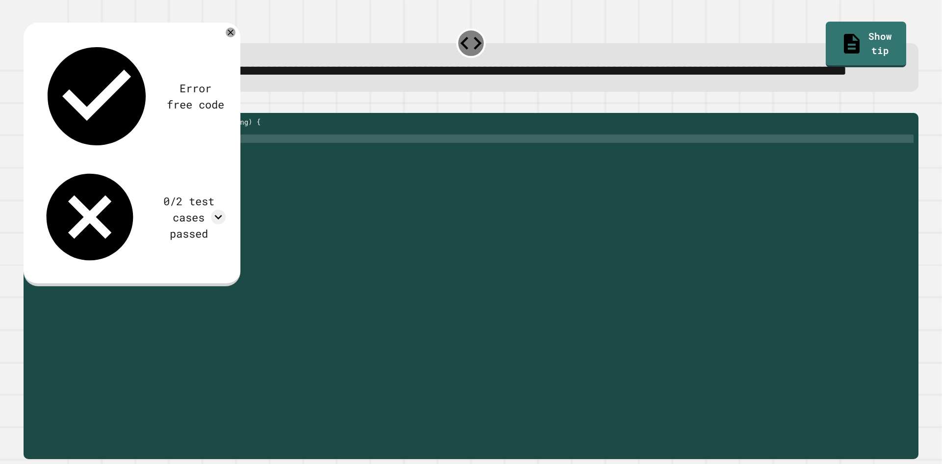
type textarea "*"
click at [28, 105] on icon "button" at bounding box center [28, 105] width 0 height 0
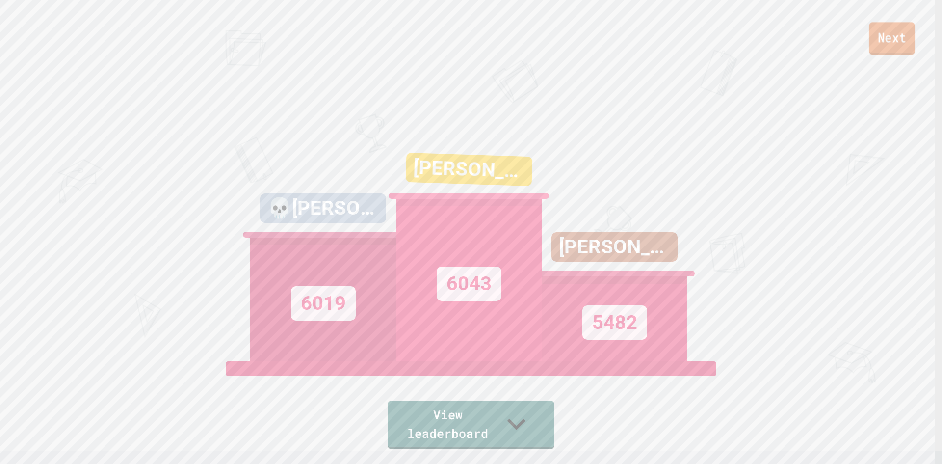
click at [915, 41] on link "Next" at bounding box center [892, 38] width 46 height 32
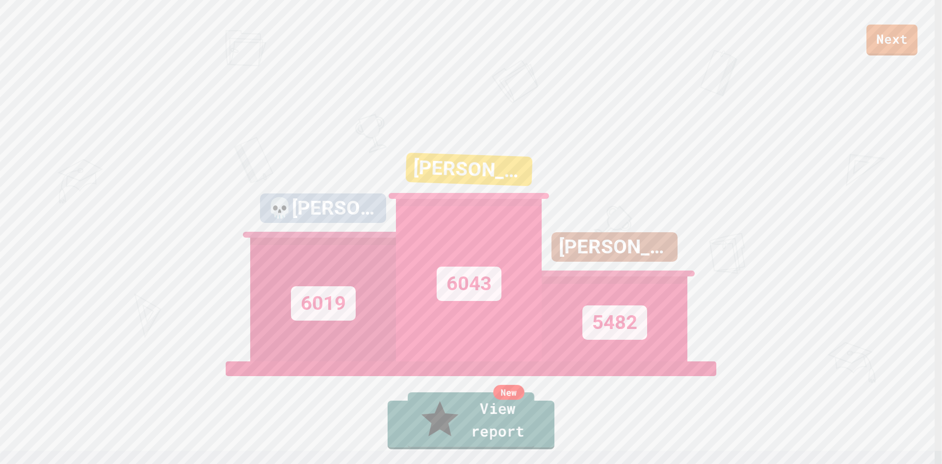
click at [428, 436] on link "New View report" at bounding box center [471, 420] width 127 height 56
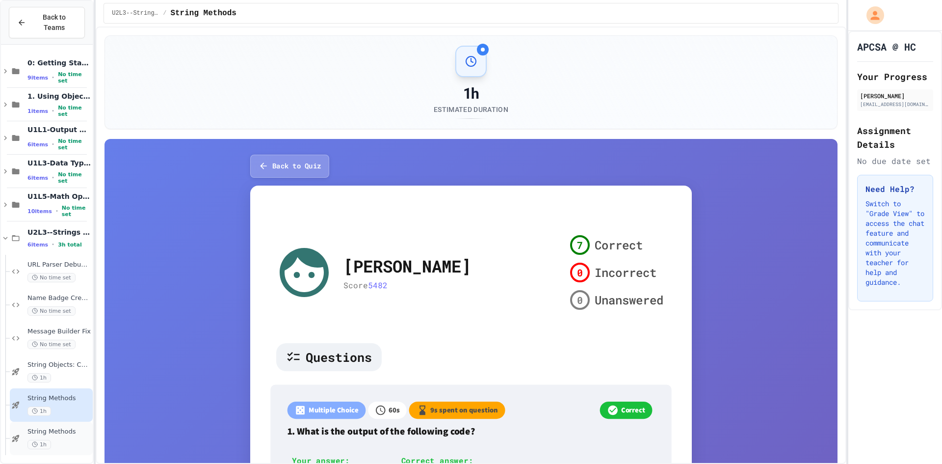
click at [62, 427] on span "String Methods" at bounding box center [58, 431] width 63 height 8
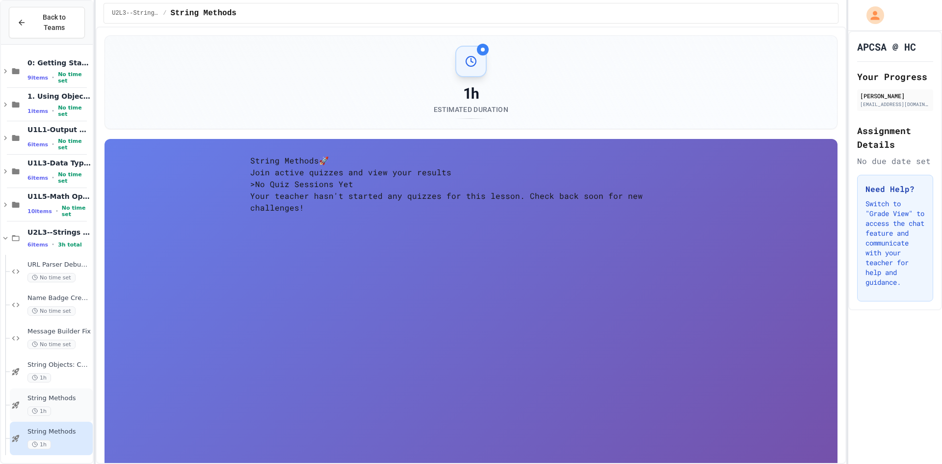
click at [77, 388] on div "String Methods 1h" at bounding box center [51, 404] width 83 height 33
click at [55, 440] on div "1h" at bounding box center [58, 444] width 63 height 9
click at [59, 406] on div "1h" at bounding box center [58, 410] width 63 height 9
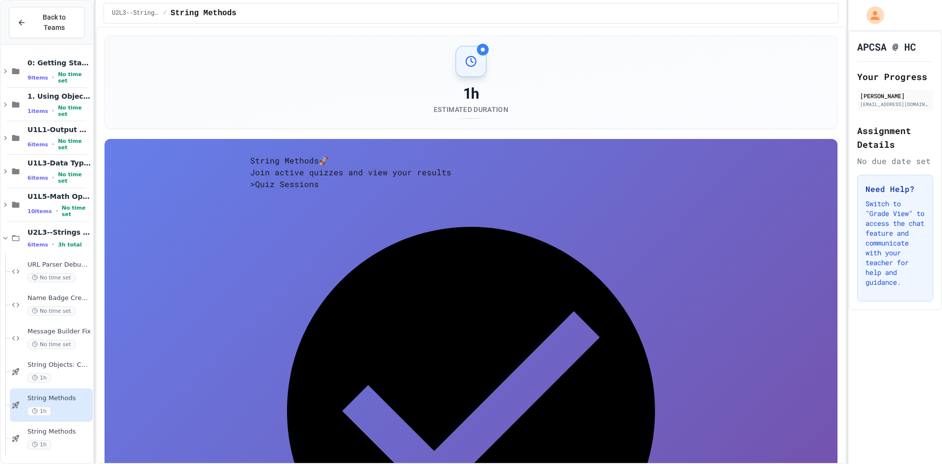
click at [48, 440] on div "1h" at bounding box center [58, 444] width 63 height 9
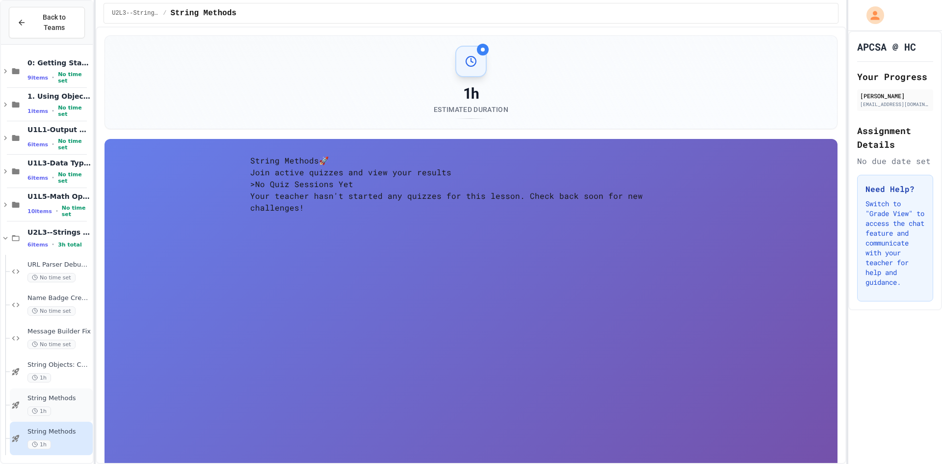
click at [59, 394] on span "String Methods" at bounding box center [58, 398] width 63 height 8
click at [61, 442] on div "String Methods 1h" at bounding box center [51, 437] width 83 height 33
click at [53, 406] on div "1h" at bounding box center [58, 410] width 63 height 9
click at [55, 442] on div "String Methods 1h" at bounding box center [51, 437] width 83 height 33
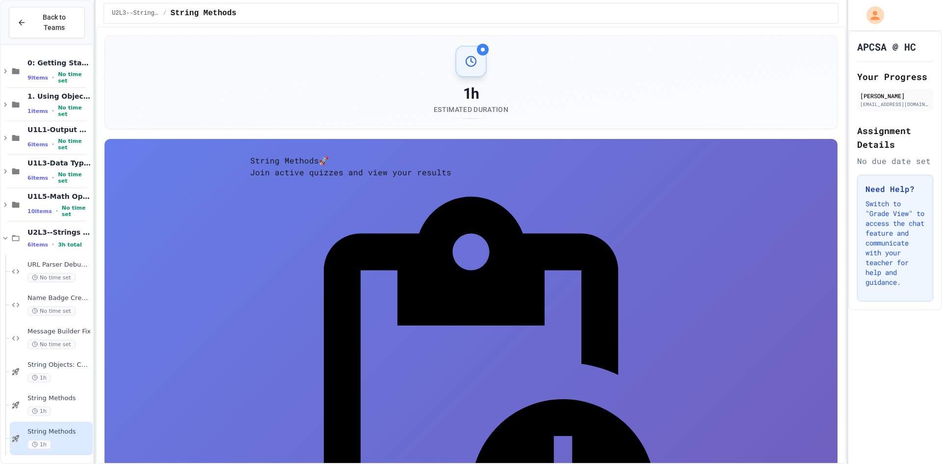
click at [586, 242] on div "Quiz in Progress! Started 9/26/2025 Join Quiz Now" at bounding box center [471, 417] width 442 height 478
click at [586, 241] on div "Quiz in Progress! Started 9/26/2025 Join Quiz Now" at bounding box center [471, 417] width 442 height 478
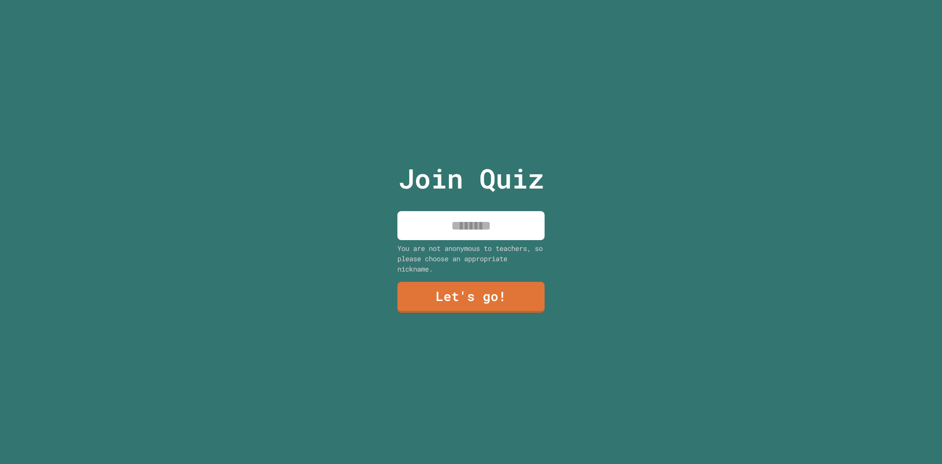
click at [471, 235] on input at bounding box center [470, 225] width 147 height 29
type input "*"
type input "*********"
click at [449, 286] on link "Let's go!" at bounding box center [470, 296] width 147 height 32
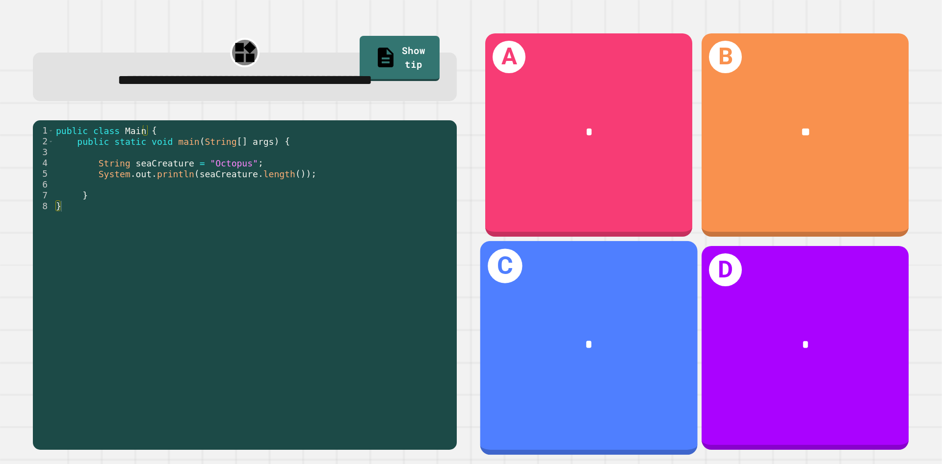
click at [586, 312] on div "*" at bounding box center [588, 345] width 217 height 66
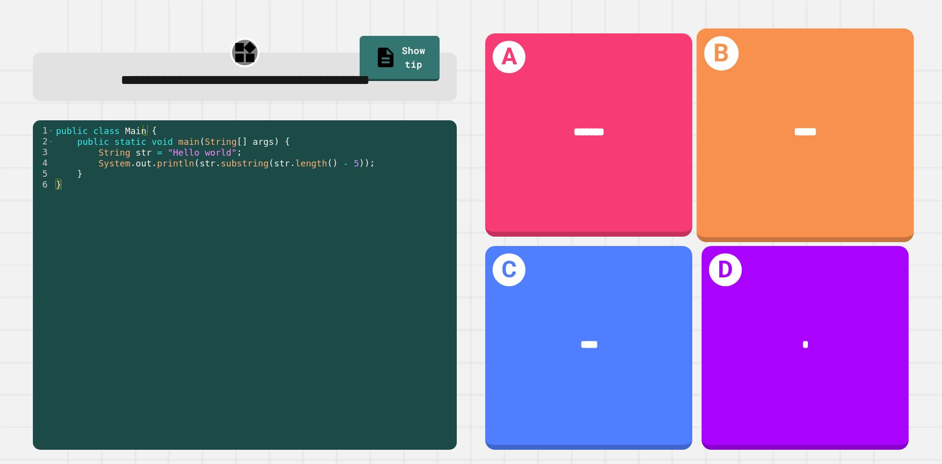
click at [723, 187] on div "B *****" at bounding box center [805, 134] width 217 height 213
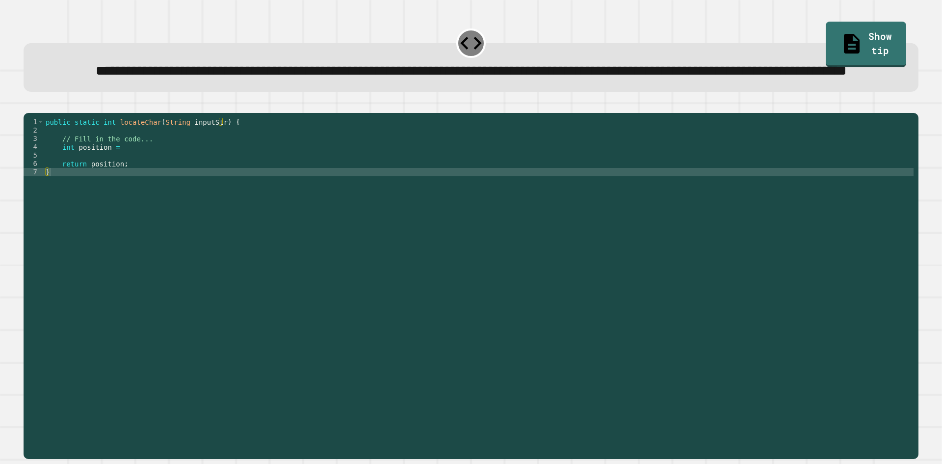
click at [155, 184] on div "public static int locateChar ( String inputStr ) { // Fill in the code... int p…" at bounding box center [479, 264] width 870 height 292
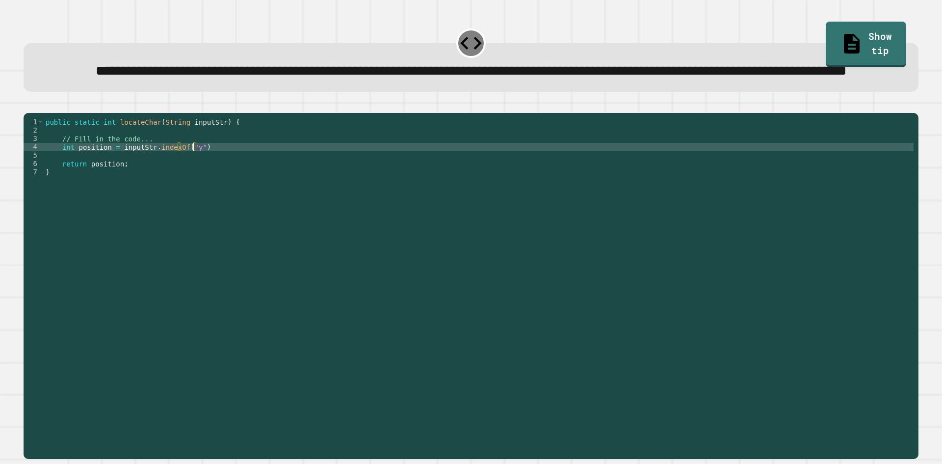
scroll to position [0, 10]
type textarea "**********"
click at [28, 105] on icon "button" at bounding box center [28, 105] width 0 height 0
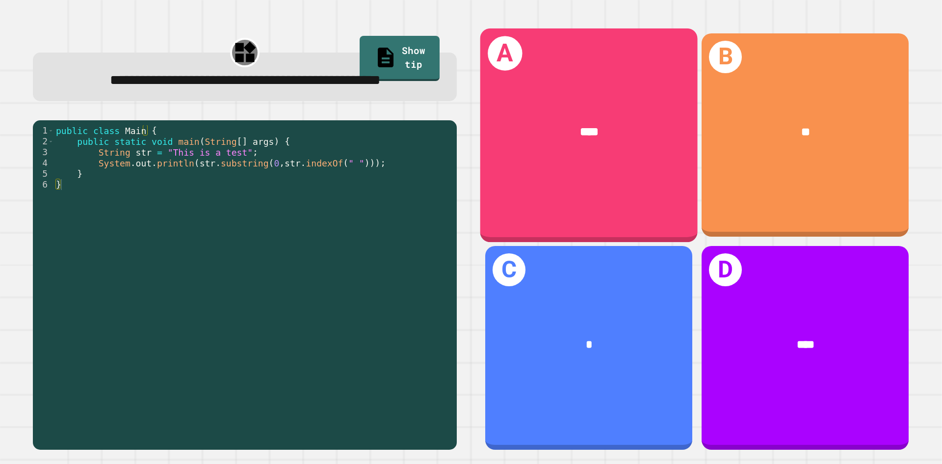
click at [540, 176] on div "A ****" at bounding box center [588, 134] width 217 height 213
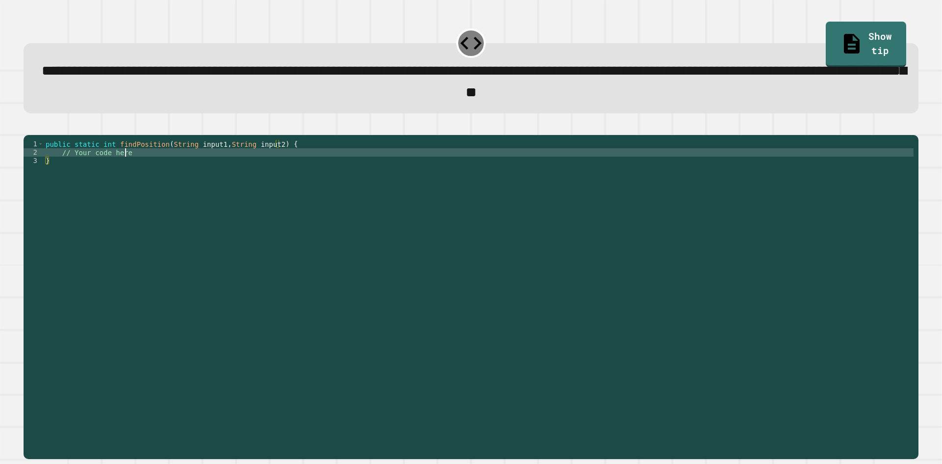
click at [146, 169] on div "public static int findPosition ( String input1 , String input2 ) { // Your code…" at bounding box center [479, 286] width 870 height 292
type textarea "*"
click at [28, 127] on icon "button" at bounding box center [28, 127] width 0 height 0
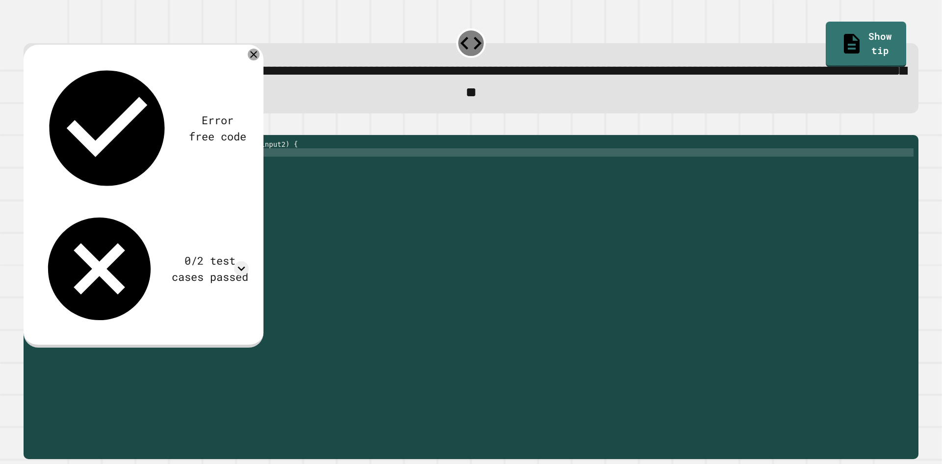
click at [257, 55] on icon at bounding box center [253, 54] width 7 height 7
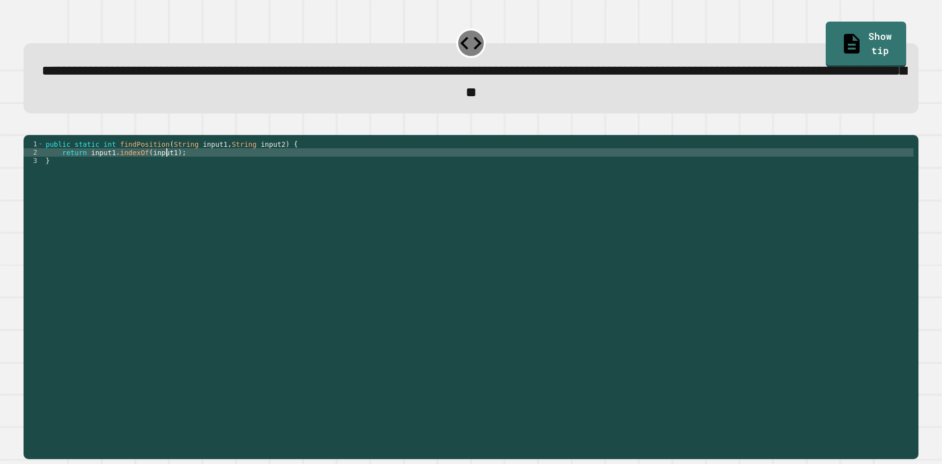
click at [166, 169] on div "public static int findPosition ( String input1 , String input2 ) { return input…" at bounding box center [479, 286] width 870 height 292
click at [861, 44] on link "Show tip" at bounding box center [866, 44] width 80 height 48
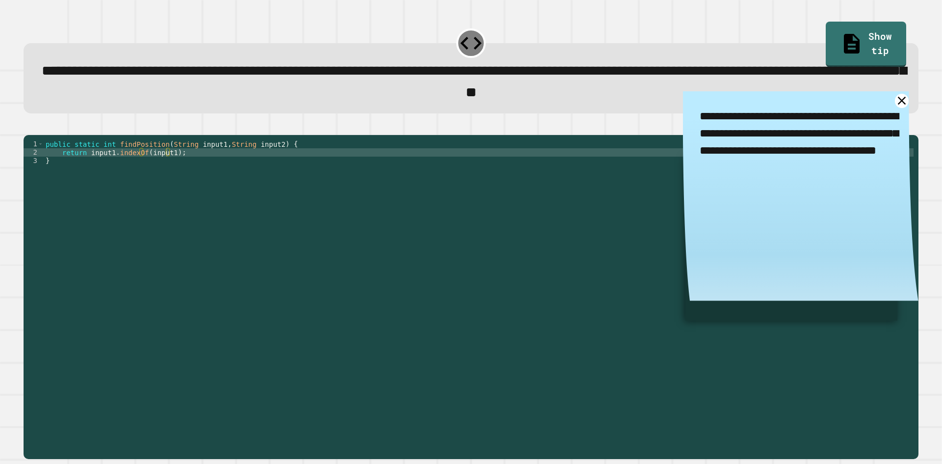
click at [879, 101] on textarea "**********" at bounding box center [801, 142] width 236 height 102
click at [897, 102] on icon at bounding box center [902, 101] width 10 height 10
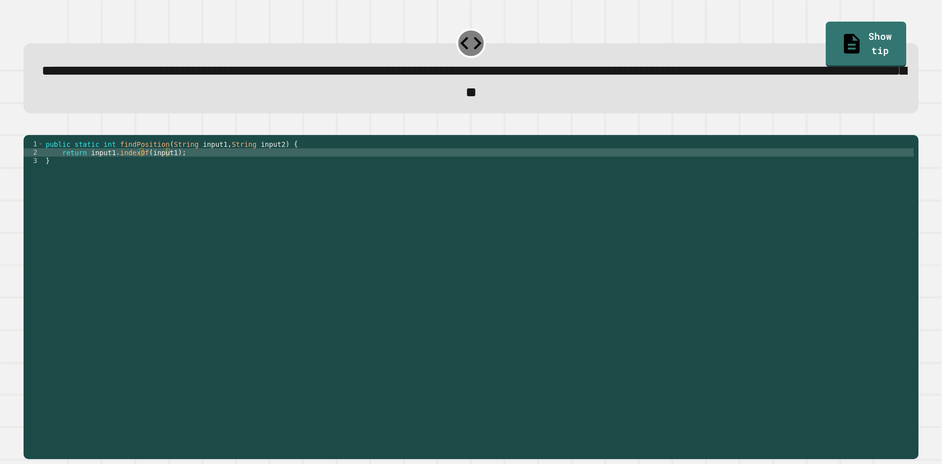
click at [164, 169] on div "public static int findPosition ( String input1 , String input2 ) { return input…" at bounding box center [479, 286] width 870 height 292
type textarea "**********"
click at [28, 127] on icon "button" at bounding box center [28, 127] width 0 height 0
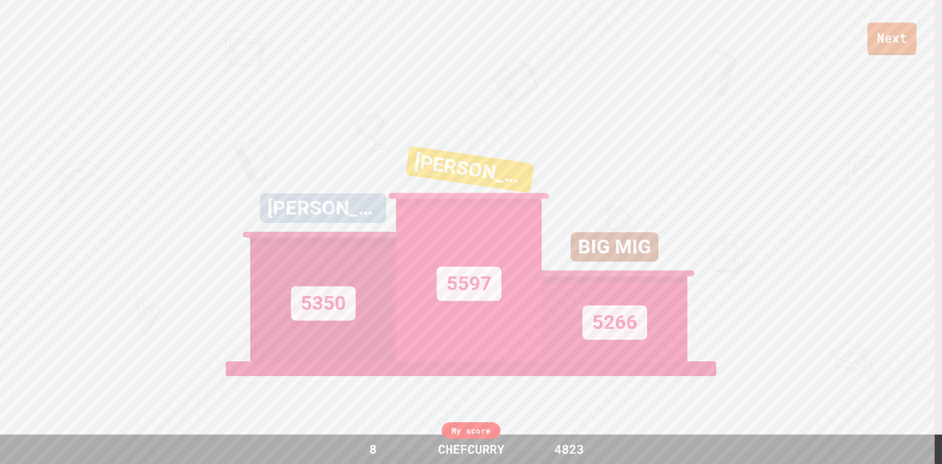
click at [877, 35] on link "Next" at bounding box center [891, 39] width 49 height 32
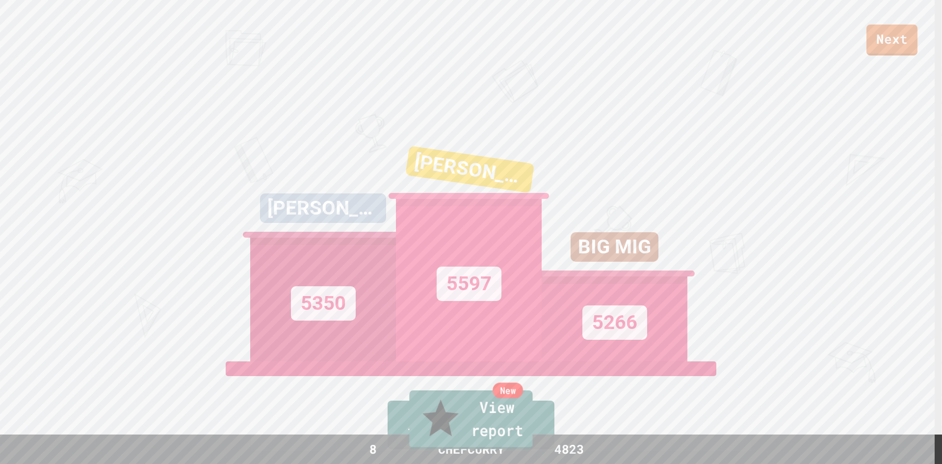
click at [509, 432] on link "New View report" at bounding box center [470, 419] width 123 height 59
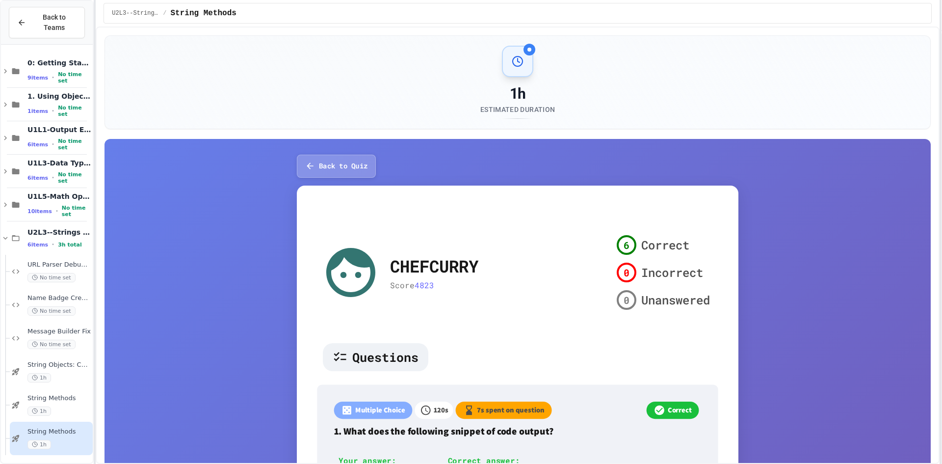
click at [942, 222] on div "Back to Teams 0: Getting Started 9 items • No time set 1. Using Objects and Met…" at bounding box center [471, 232] width 942 height 464
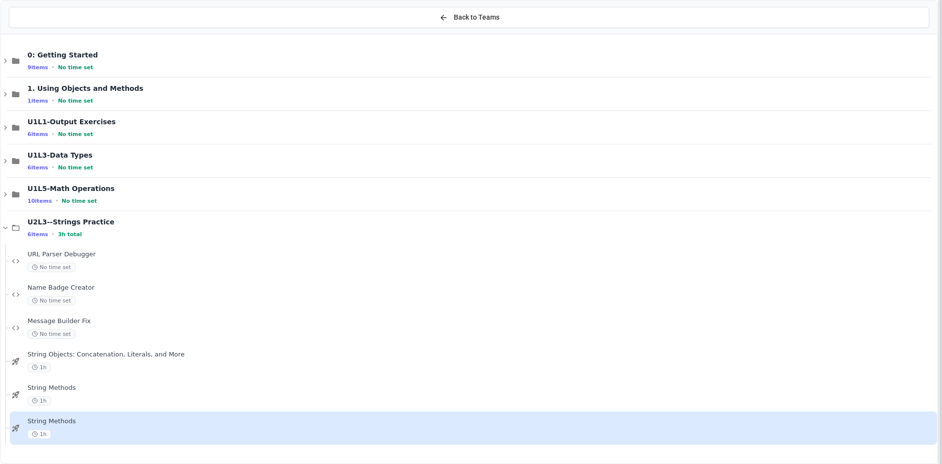
click at [600, 199] on div "Back to Teams 0: Getting Started 9 items • No time set 1. Using Objects and Met…" at bounding box center [471, 232] width 942 height 464
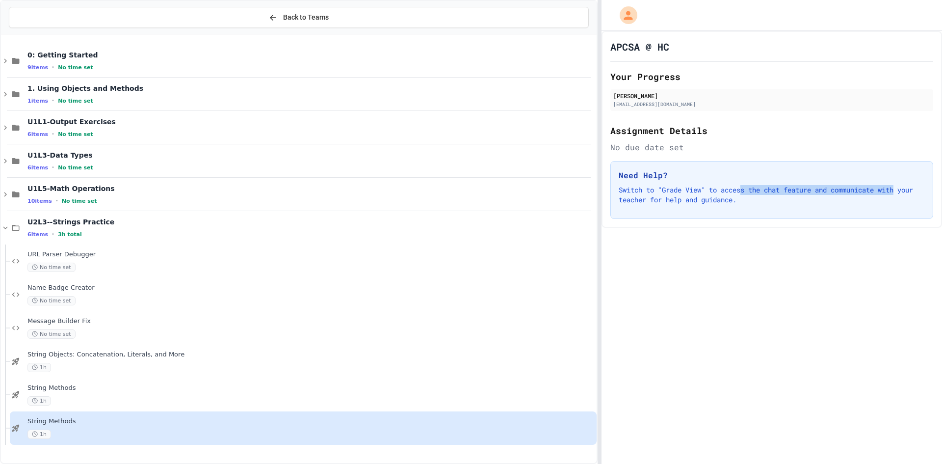
drag, startPoint x: 942, startPoint y: 191, endPoint x: 740, endPoint y: 193, distance: 201.2
click at [741, 193] on div "APCSA @ HC Your Progress [PERSON_NAME] [EMAIL_ADDRESS][DOMAIN_NAME] Assignment …" at bounding box center [772, 129] width 341 height 197
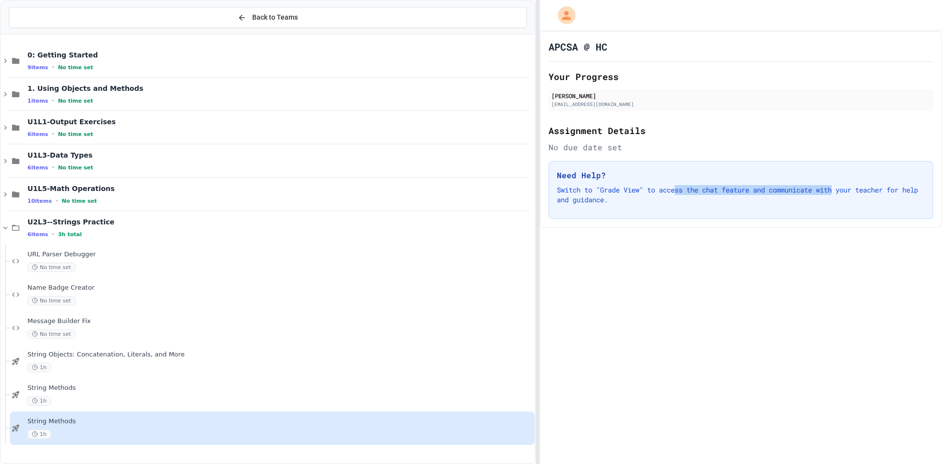
click at [540, 231] on div "Back to Teams 0: Getting Started 9 items • No time set 1. Using Objects and Met…" at bounding box center [471, 232] width 942 height 464
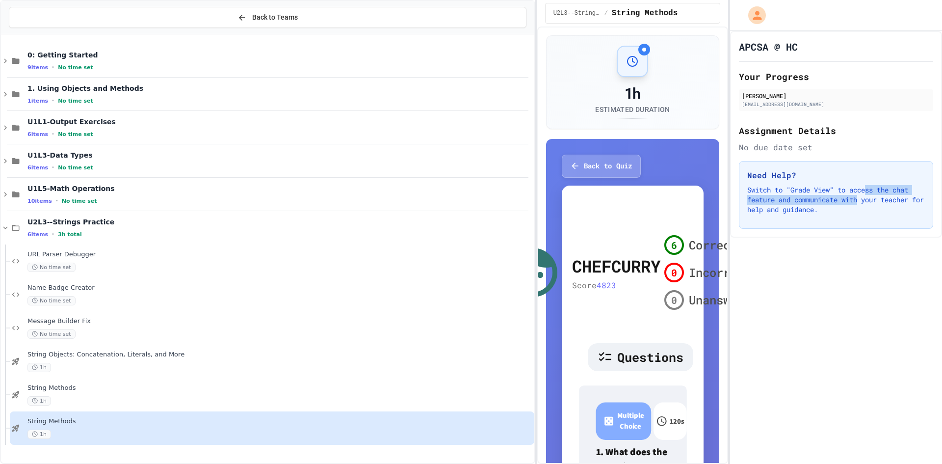
click at [732, 236] on div "Back to Teams 0: Getting Started 9 items • No time set 1. Using Objects and Met…" at bounding box center [471, 232] width 942 height 464
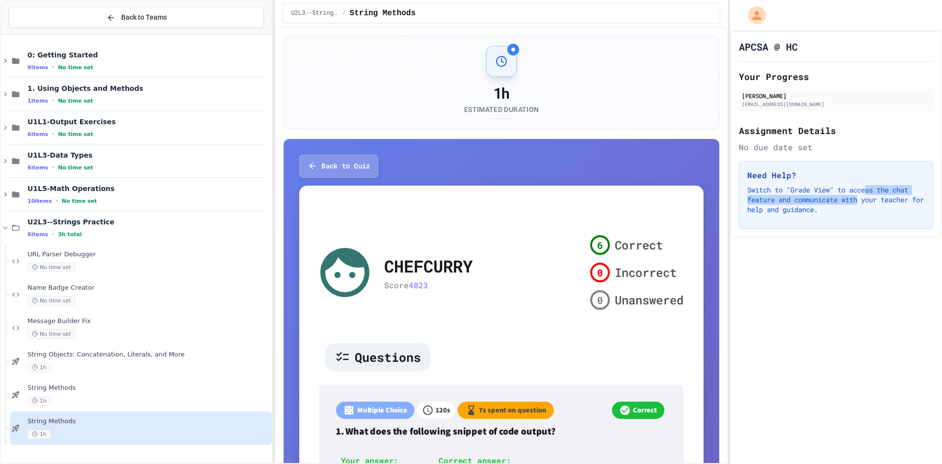
click at [274, 217] on div "Back to Teams 0: Getting Started 9 items • No time set 1. Using Objects and Met…" at bounding box center [471, 232] width 942 height 464
click at [893, 221] on div "Need Help? Switch to "Grade View" to access the chat feature and communicate wi…" at bounding box center [836, 195] width 194 height 68
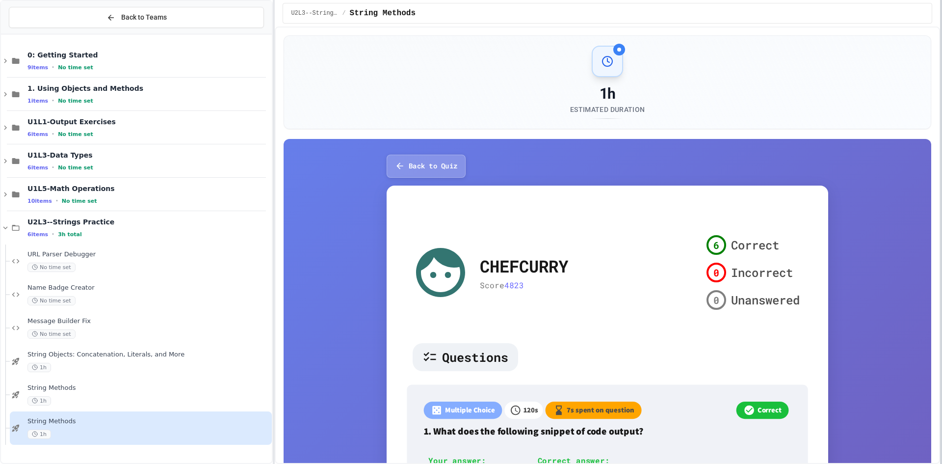
click at [942, 204] on div at bounding box center [941, 232] width 2 height 464
click at [386, 169] on button "Back to Quiz" at bounding box center [424, 166] width 79 height 23
